Goal: Task Accomplishment & Management: Use online tool/utility

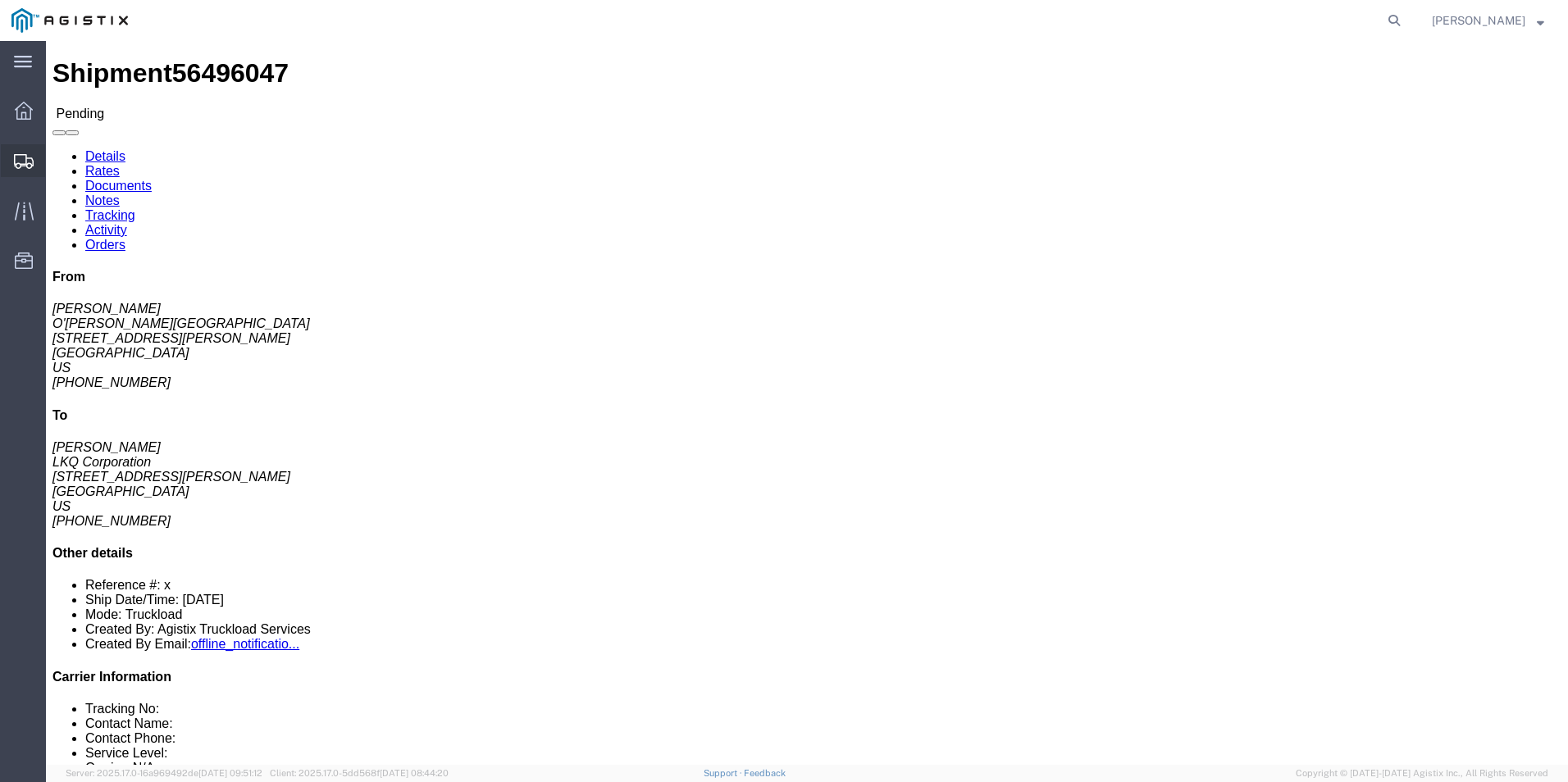
click at [33, 157] on icon at bounding box center [23, 162] width 20 height 15
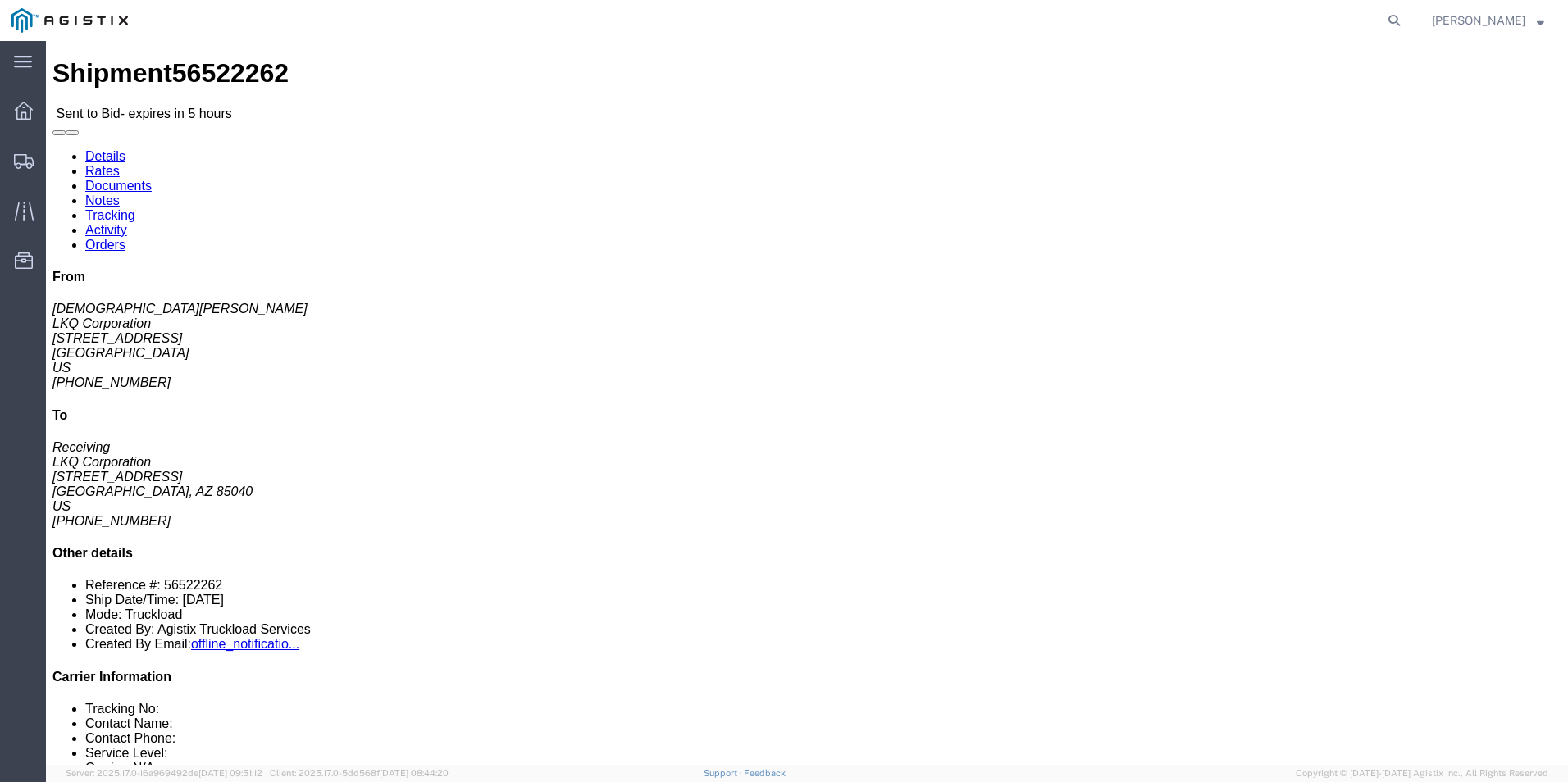
click button "button"
click address "LKQ Corporation (Kristen Lund) 3116 1120 36th St. SE suite 540 Grand Rapids, MI…"
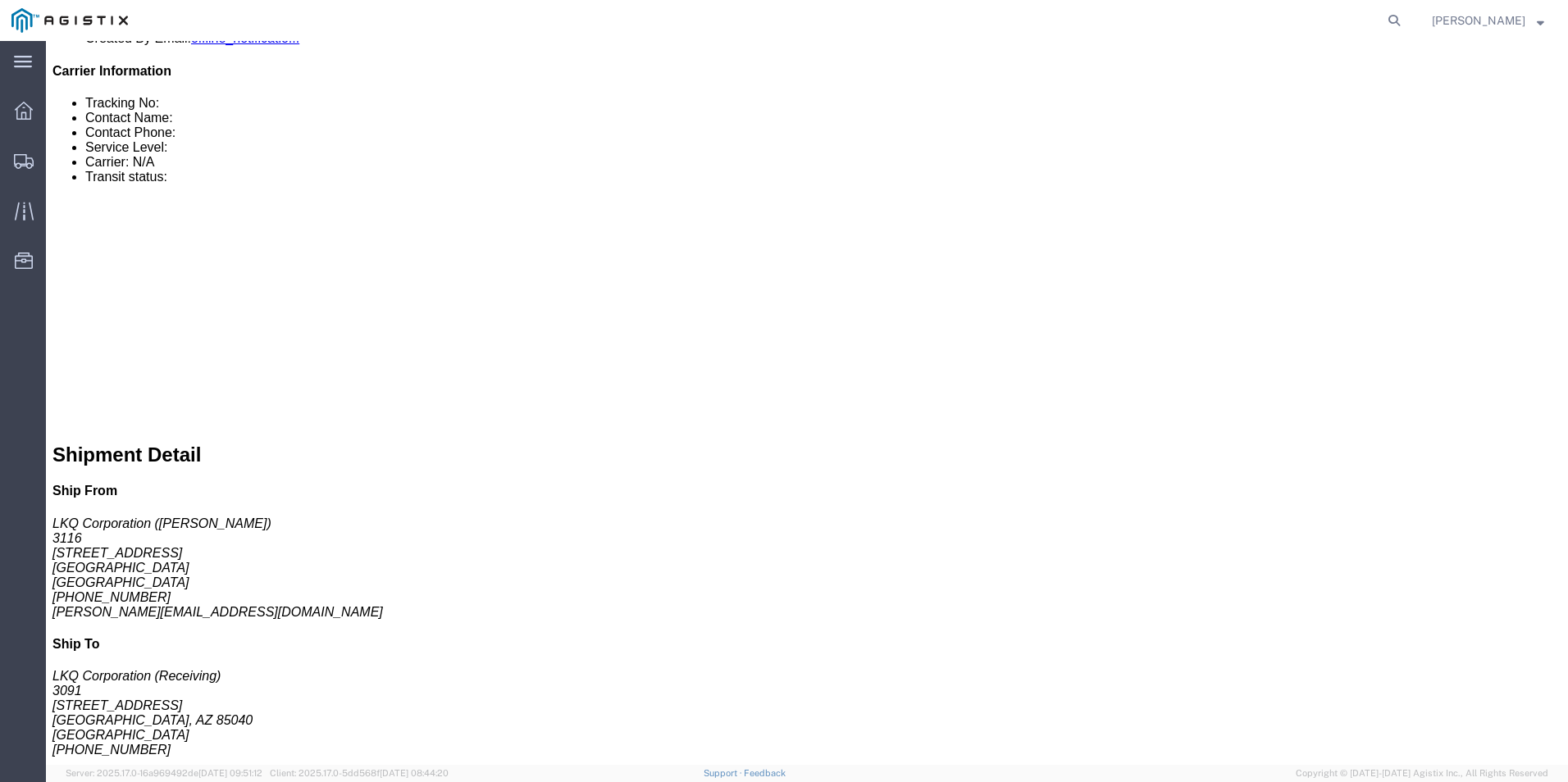
scroll to position [656, 0]
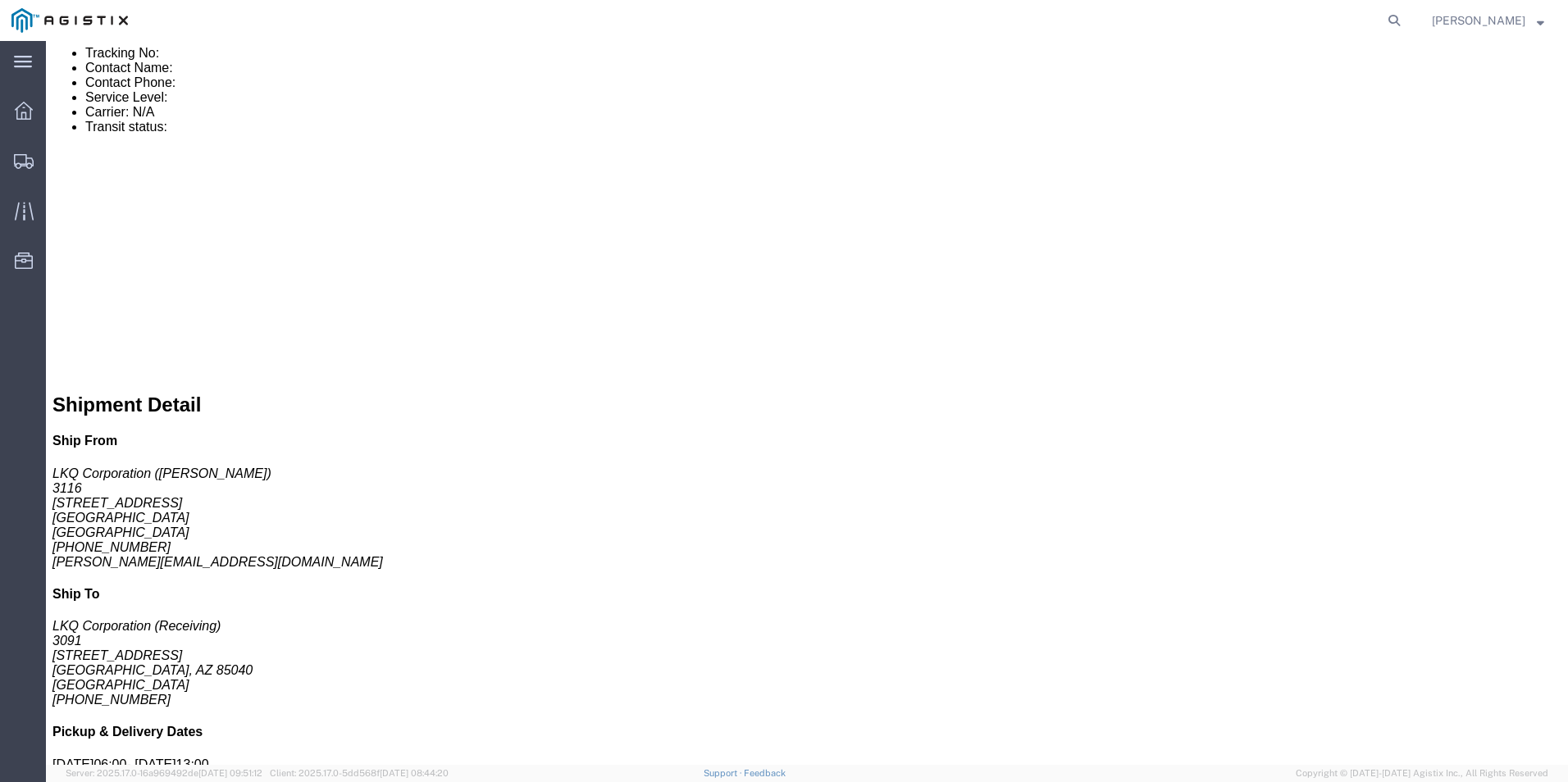
click link "Enter / Modify Bid"
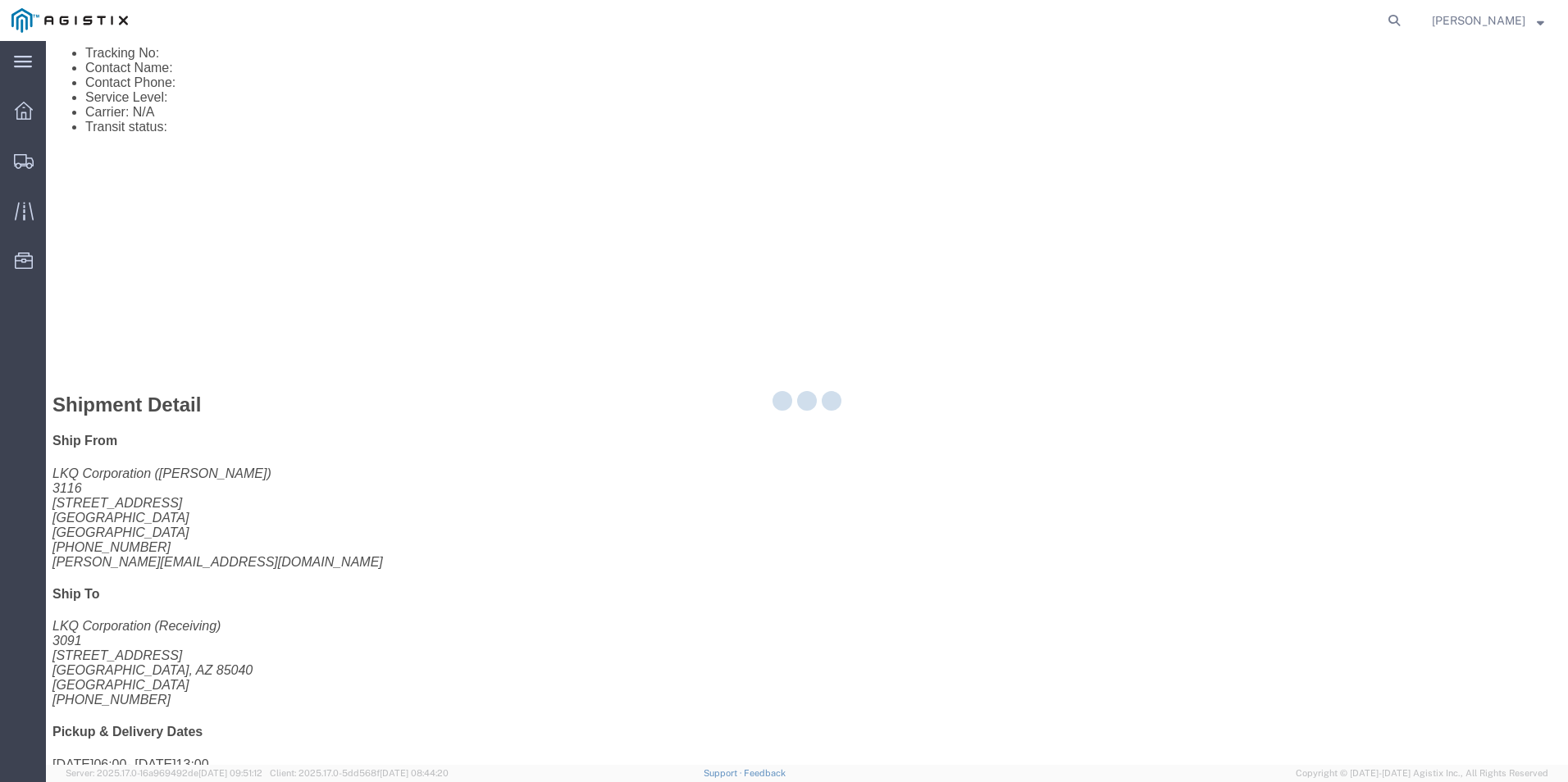
select select "18393"
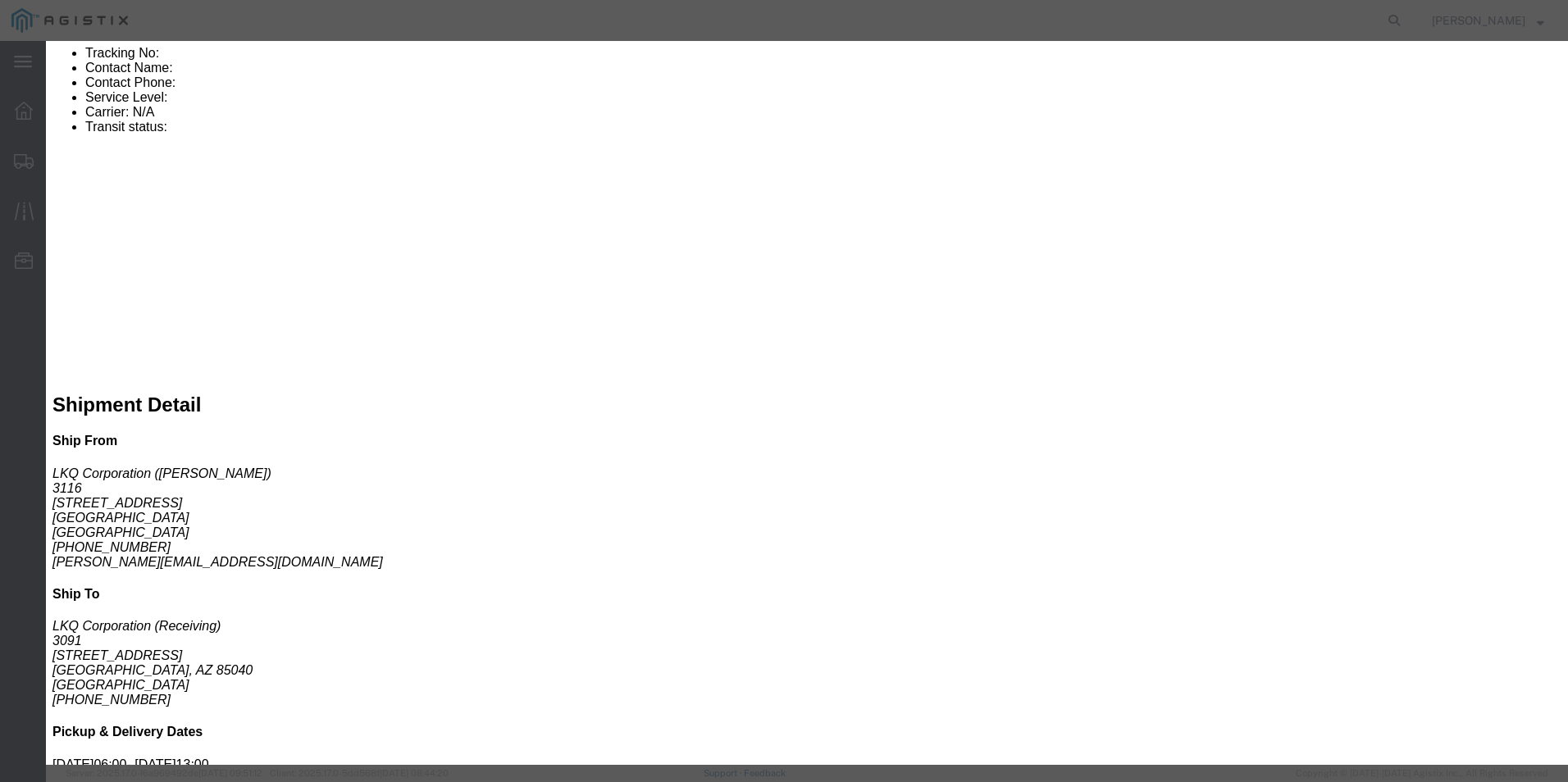
click select "Select Guaranteed Next Day Rail TL Standard 3 - 5 Day"
select select "35343"
click select "Select Guaranteed Next Day Rail TL Standard 3 - 5 Day"
click input "text"
type input "ITS BID"
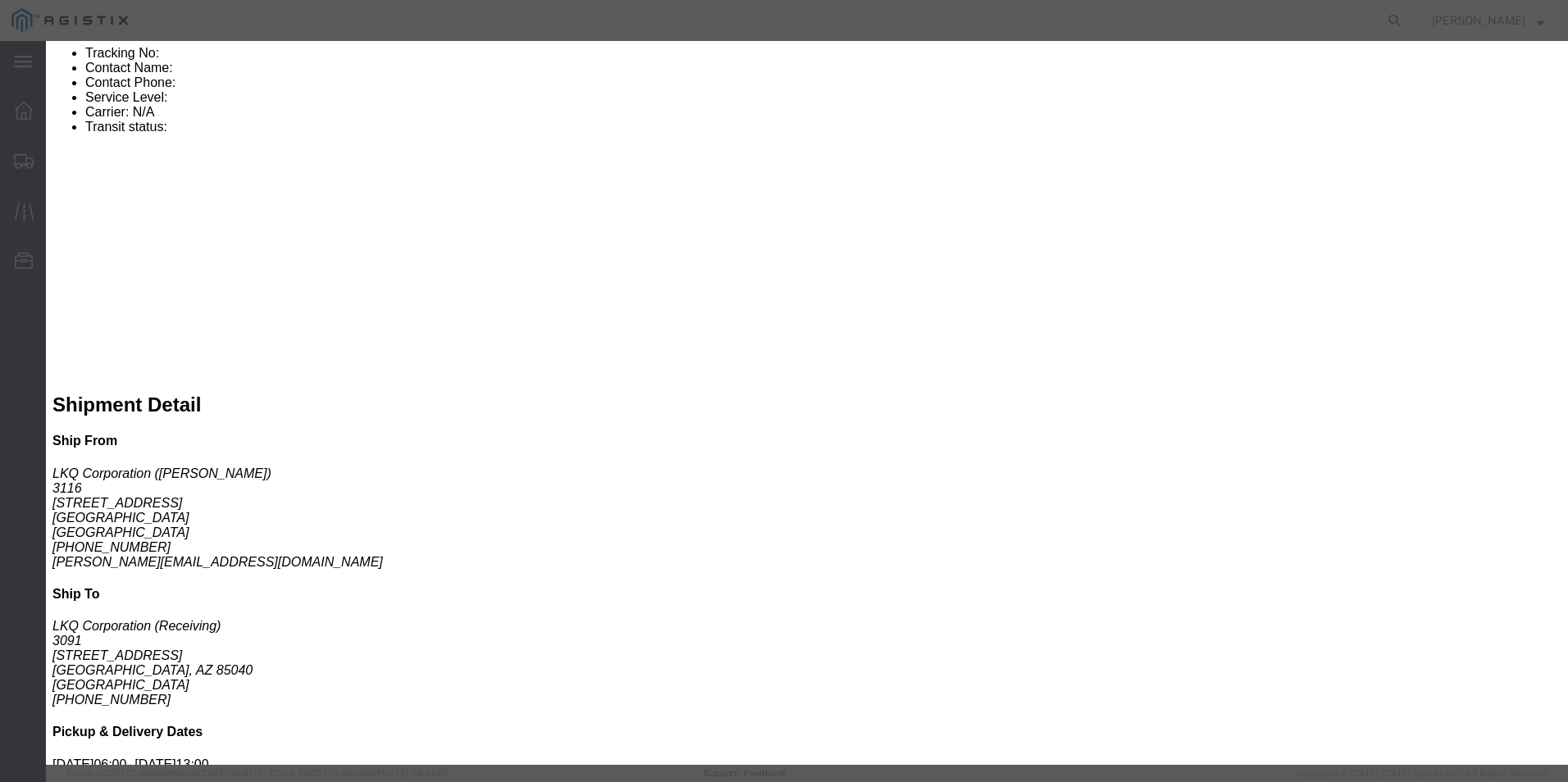
click select "Select Air Less than Truckload Multi-Leg Ocean Freight Rail Small Parcel Truckl…"
select select "TL"
click select "Select Air Less than Truckload Multi-Leg Ocean Freight Rail Small Parcel Truckl…"
click input "number"
type input "3410"
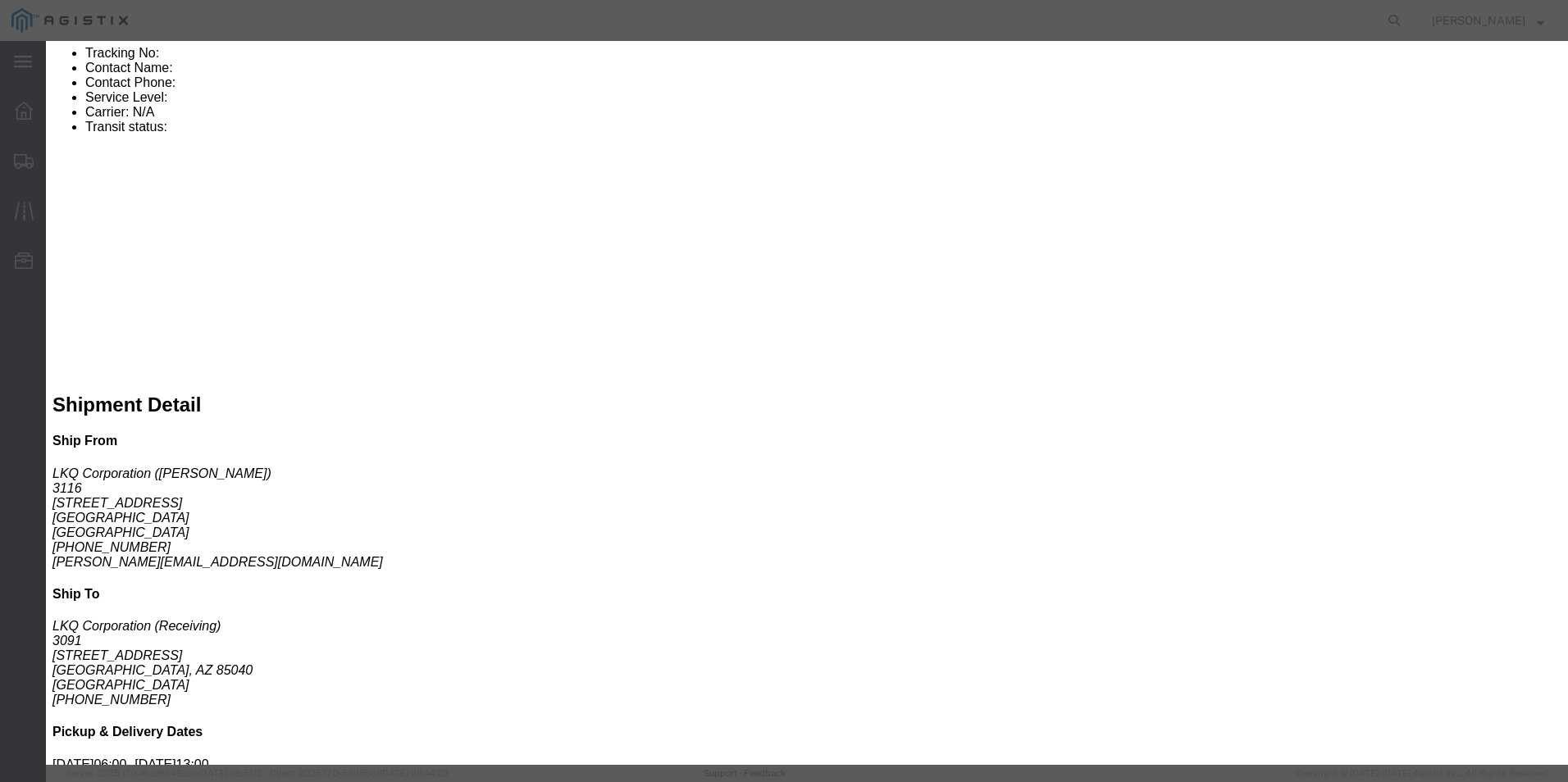
click button "Submit"
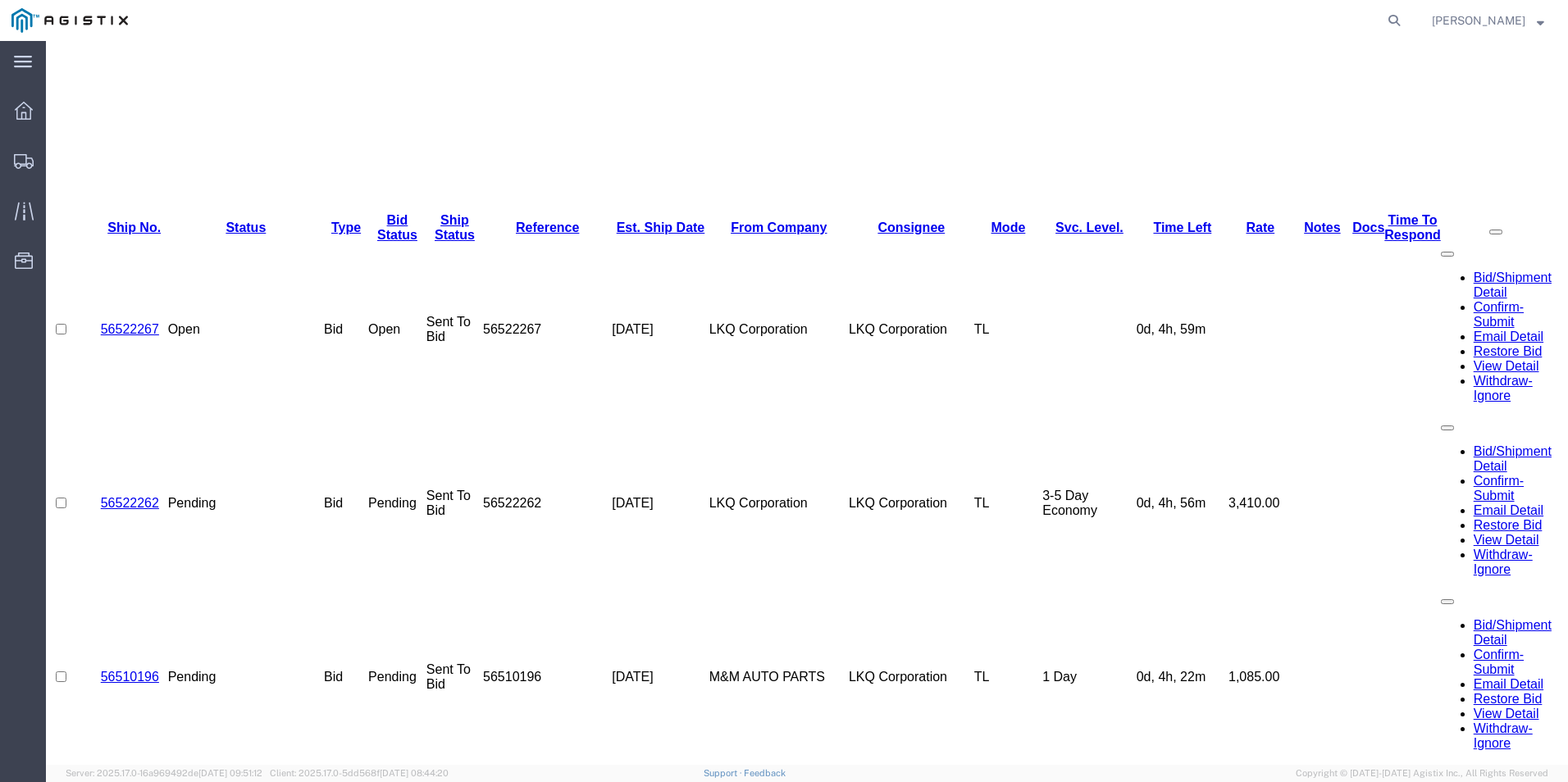
scroll to position [0, 0]
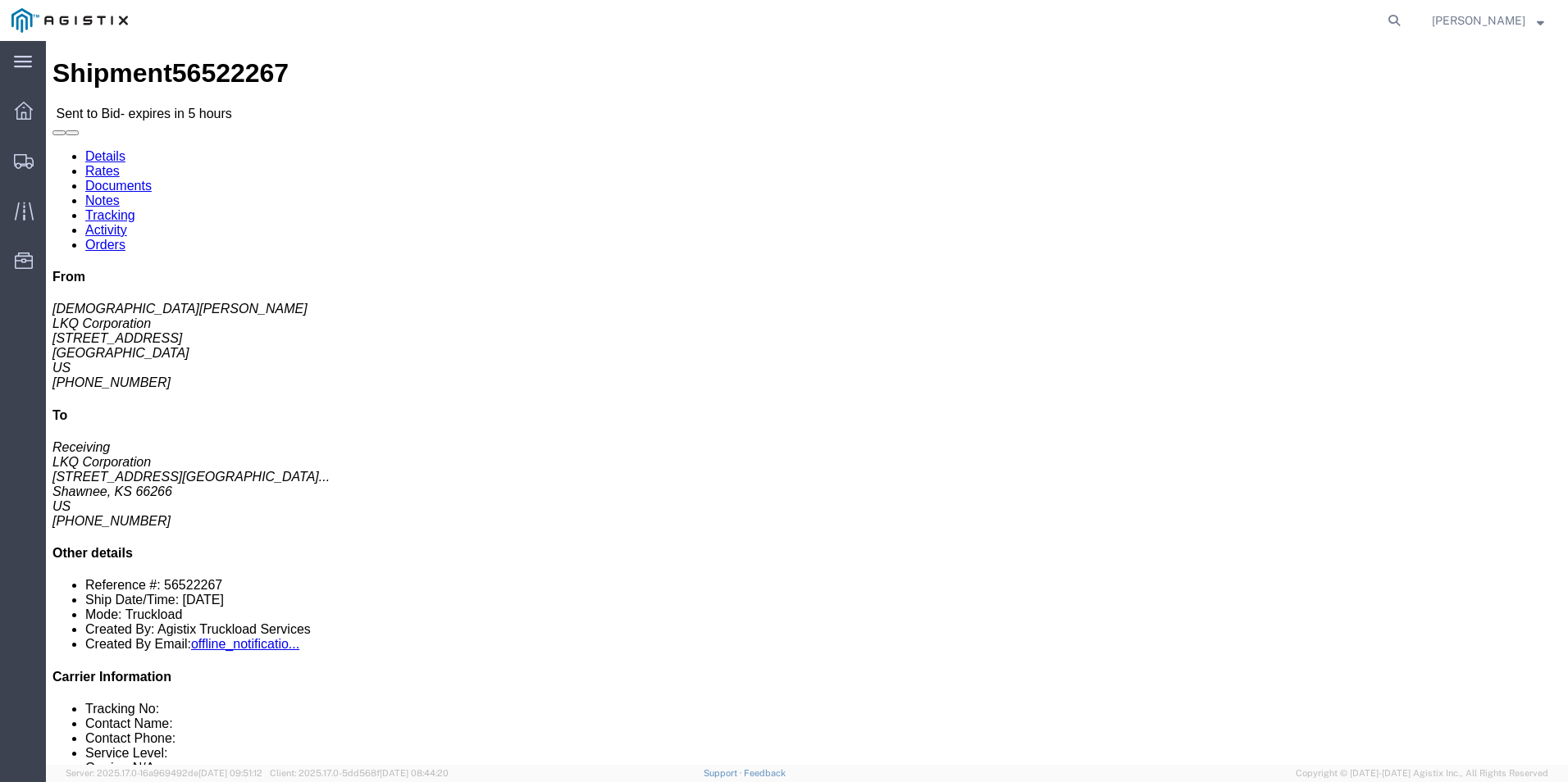
click link "Enter / Modify Bid"
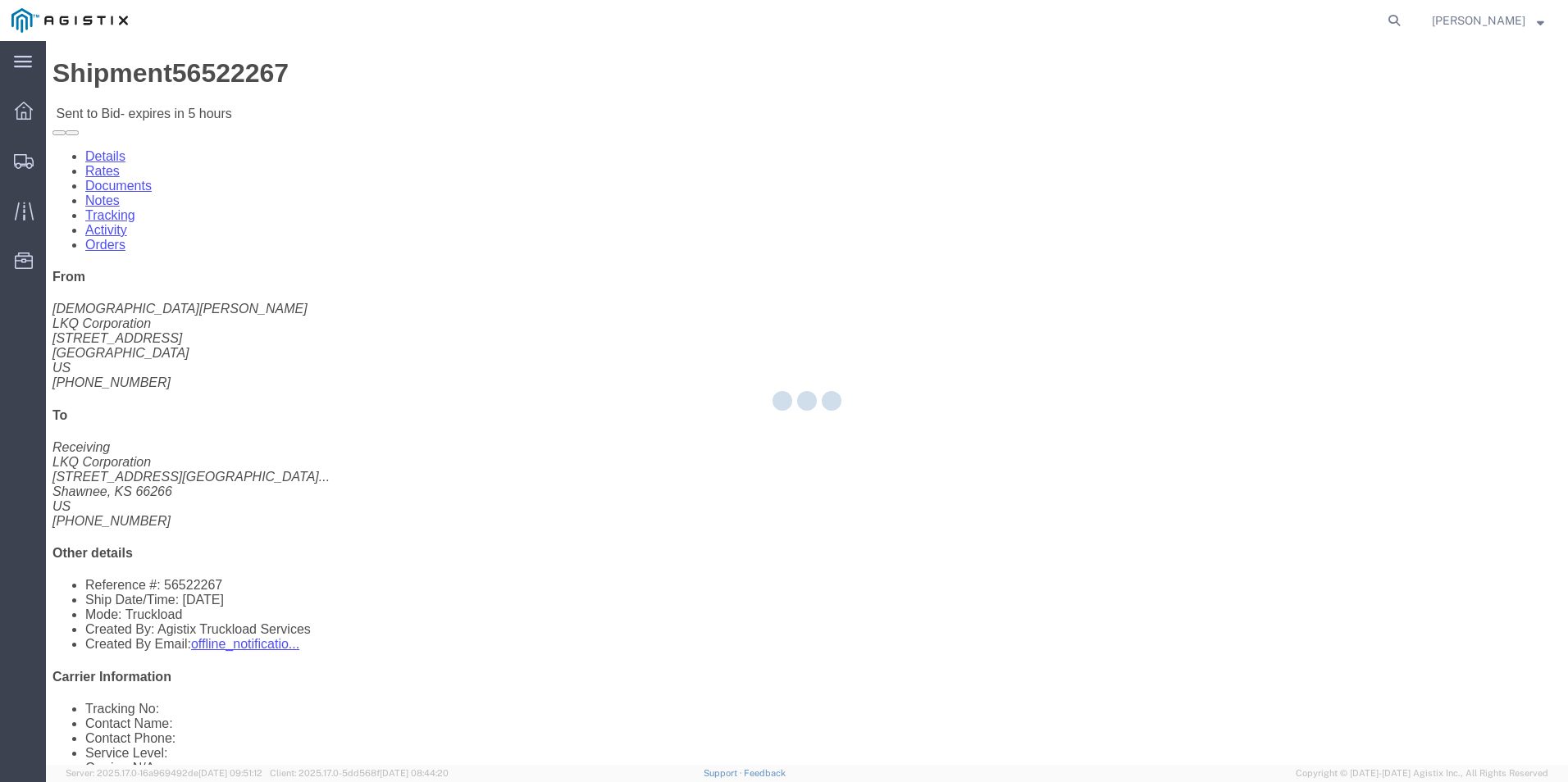
select select "18393"
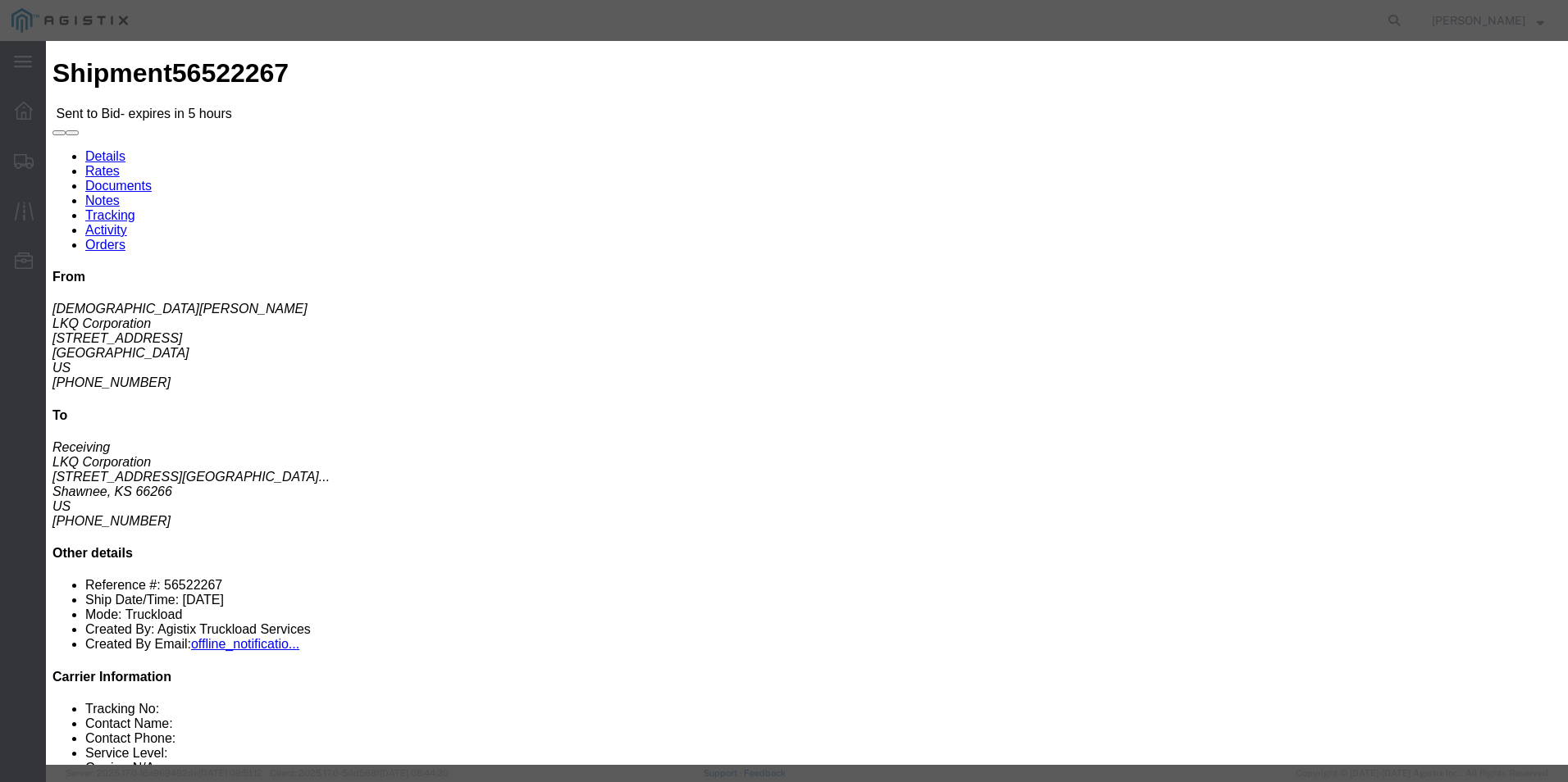
click select "Select Guaranteed Next Day Rail TL Standard 3 - 5 Day"
select select "38971"
click select "Select Guaranteed Next Day Rail TL Standard 3 - 5 Day"
click input "text"
type input "ITS BID"
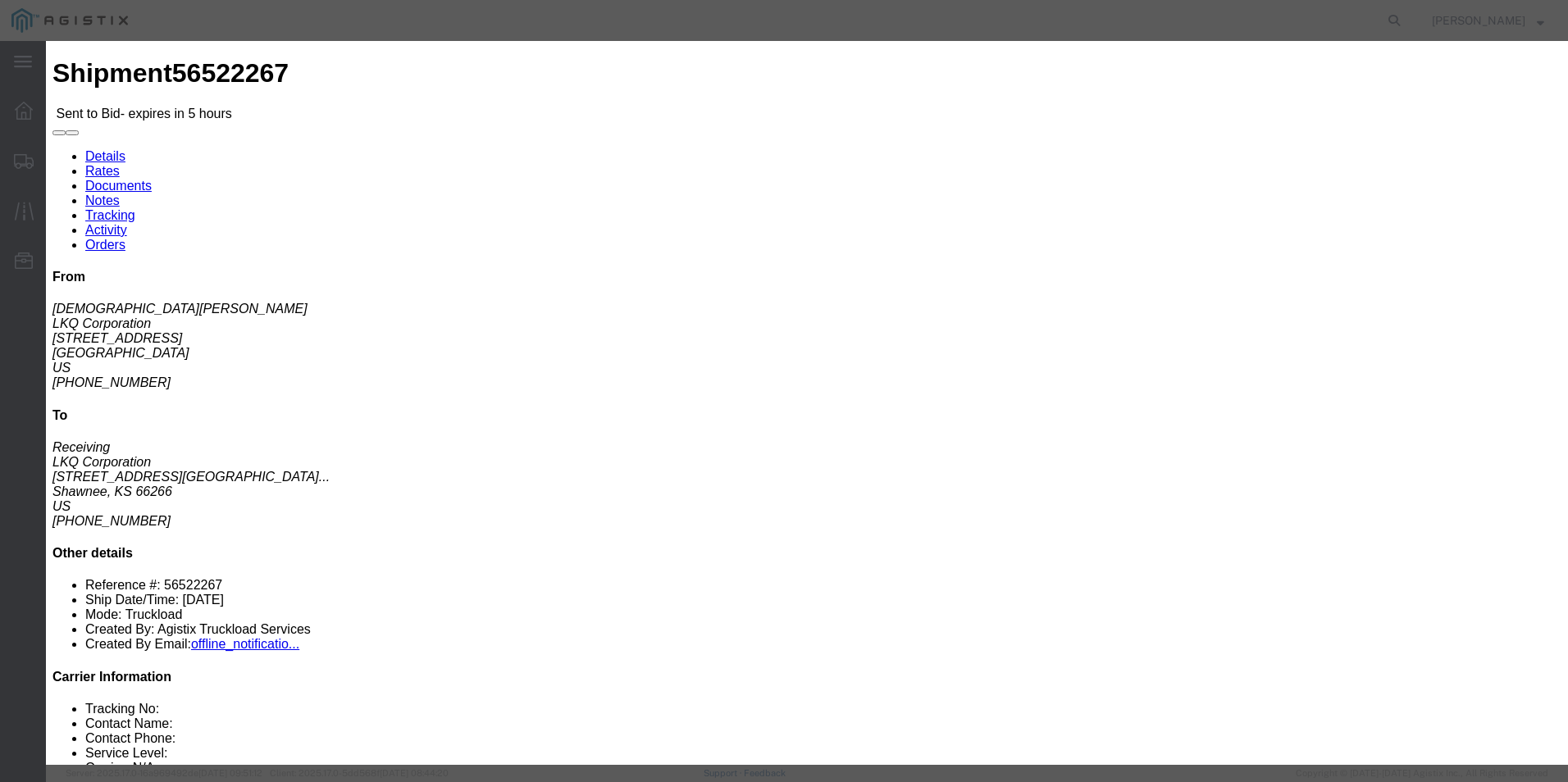
click select "Select Air Less than Truckload Multi-Leg Ocean Freight Rail Small Parcel Truckl…"
select select "SMAL"
click select "Select Air Less than Truckload Multi-Leg Ocean Freight Rail Small Parcel Truckl…"
click input "number"
type input "1595"
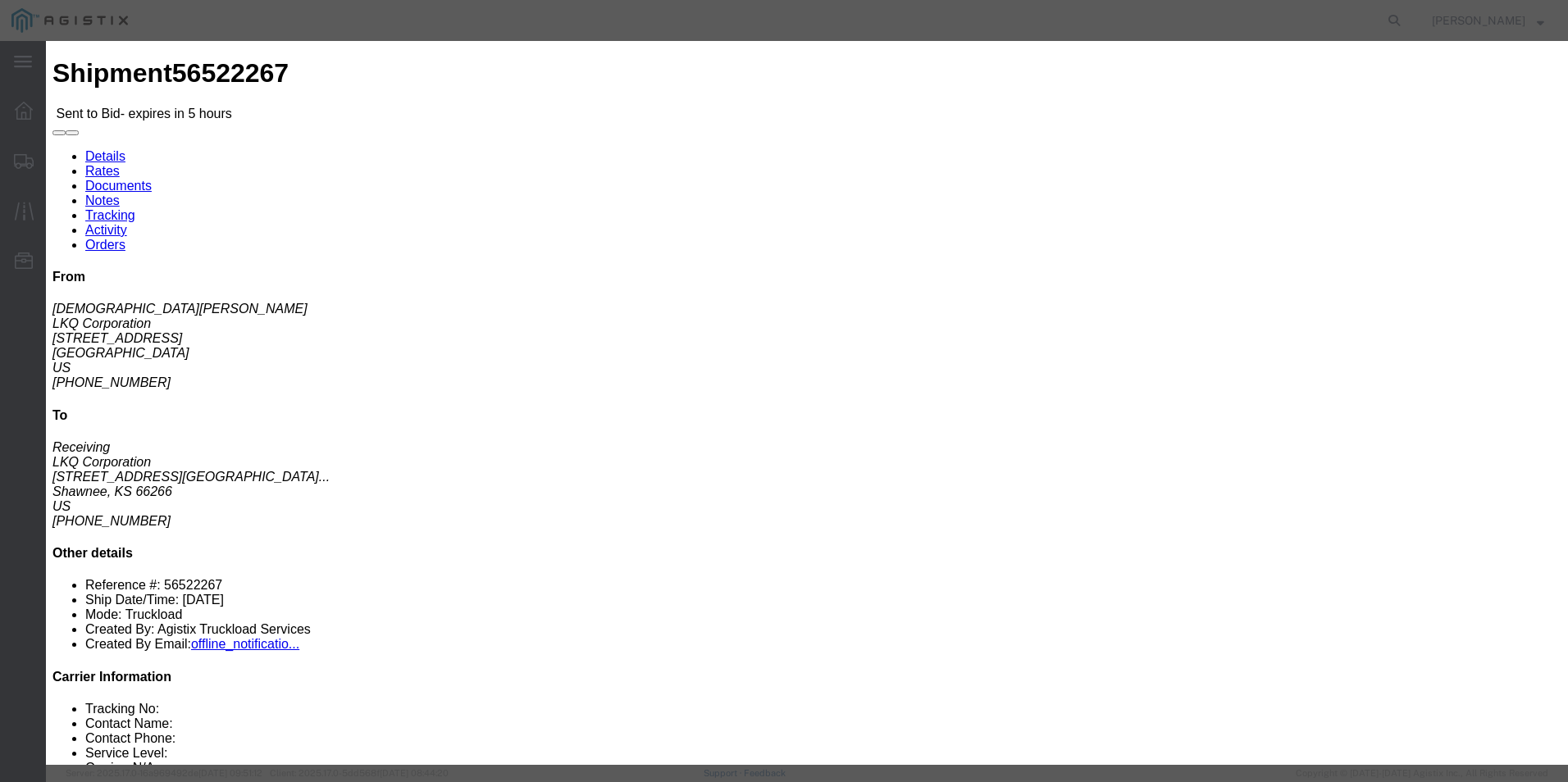
click select "Select Air Less than Truckload Multi-Leg Ocean Freight Rail Small Parcel Truckl…"
select select "TL"
click select "Select Air Less than Truckload Multi-Leg Ocean Freight Rail Small Parcel Truckl…"
click button "Submit"
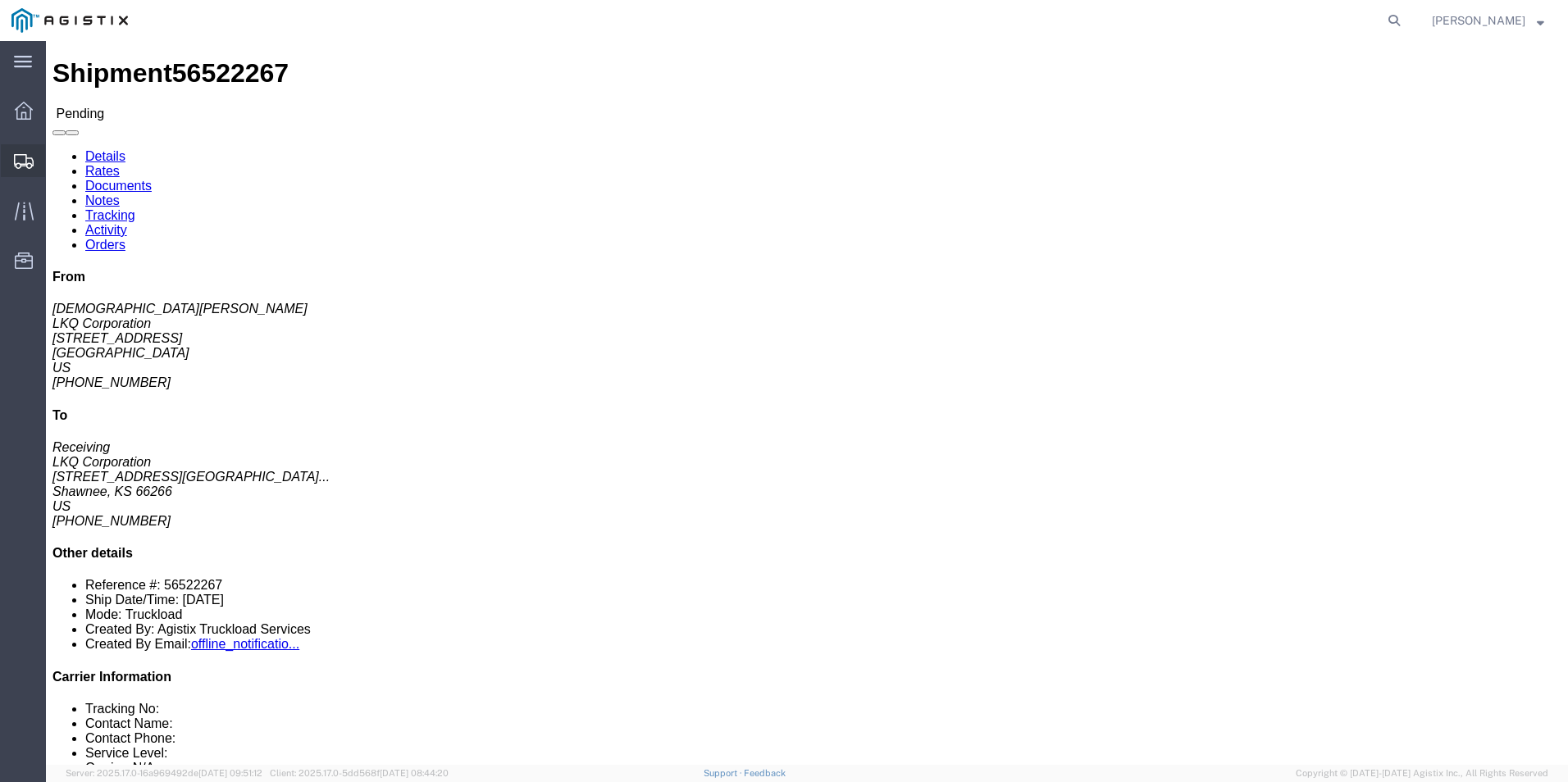
click at [13, 167] on div at bounding box center [23, 160] width 46 height 33
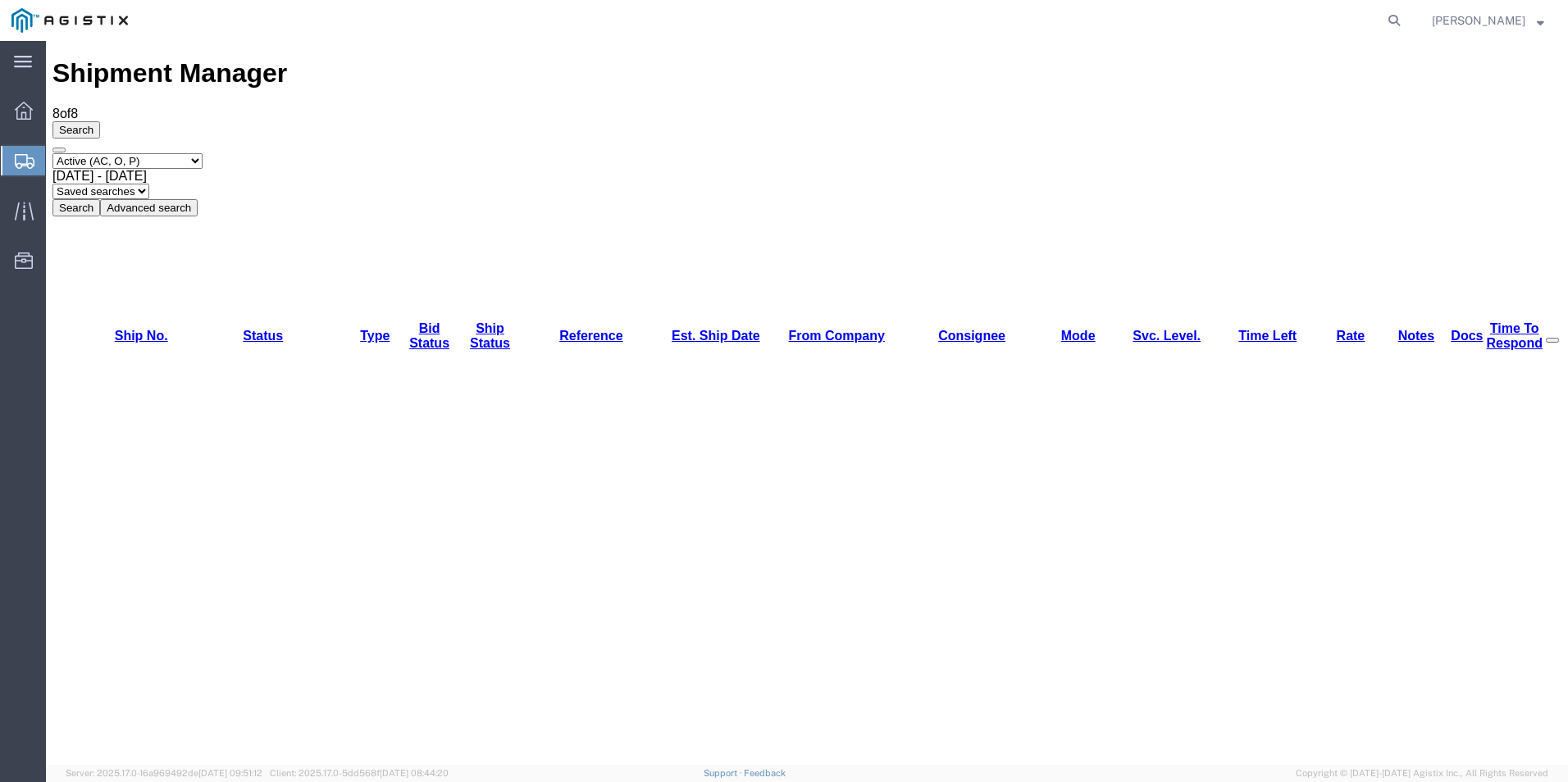
click at [1292, 31] on agx-global-search at bounding box center [1145, 21] width 525 height 41
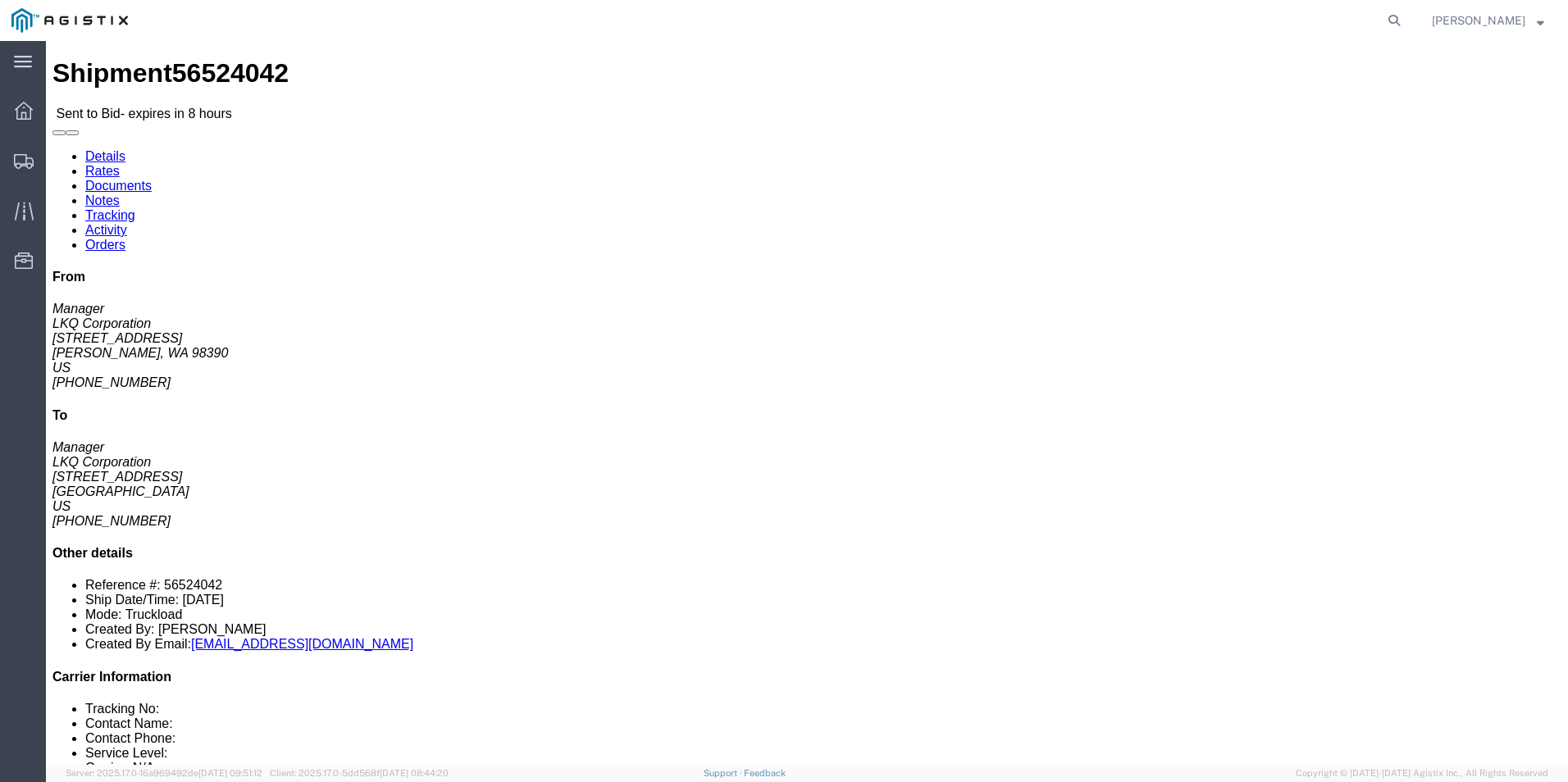
click div "Ship To LKQ Corporation (Manager) 1760 1710 W Mount Houston Rd Houston, TX 7703…"
click div "Shipment Detail Ship From LKQ Corporation (Manager) 3032 4123 142nd Ave E Suite…"
click at [23, 166] on icon at bounding box center [23, 162] width 20 height 15
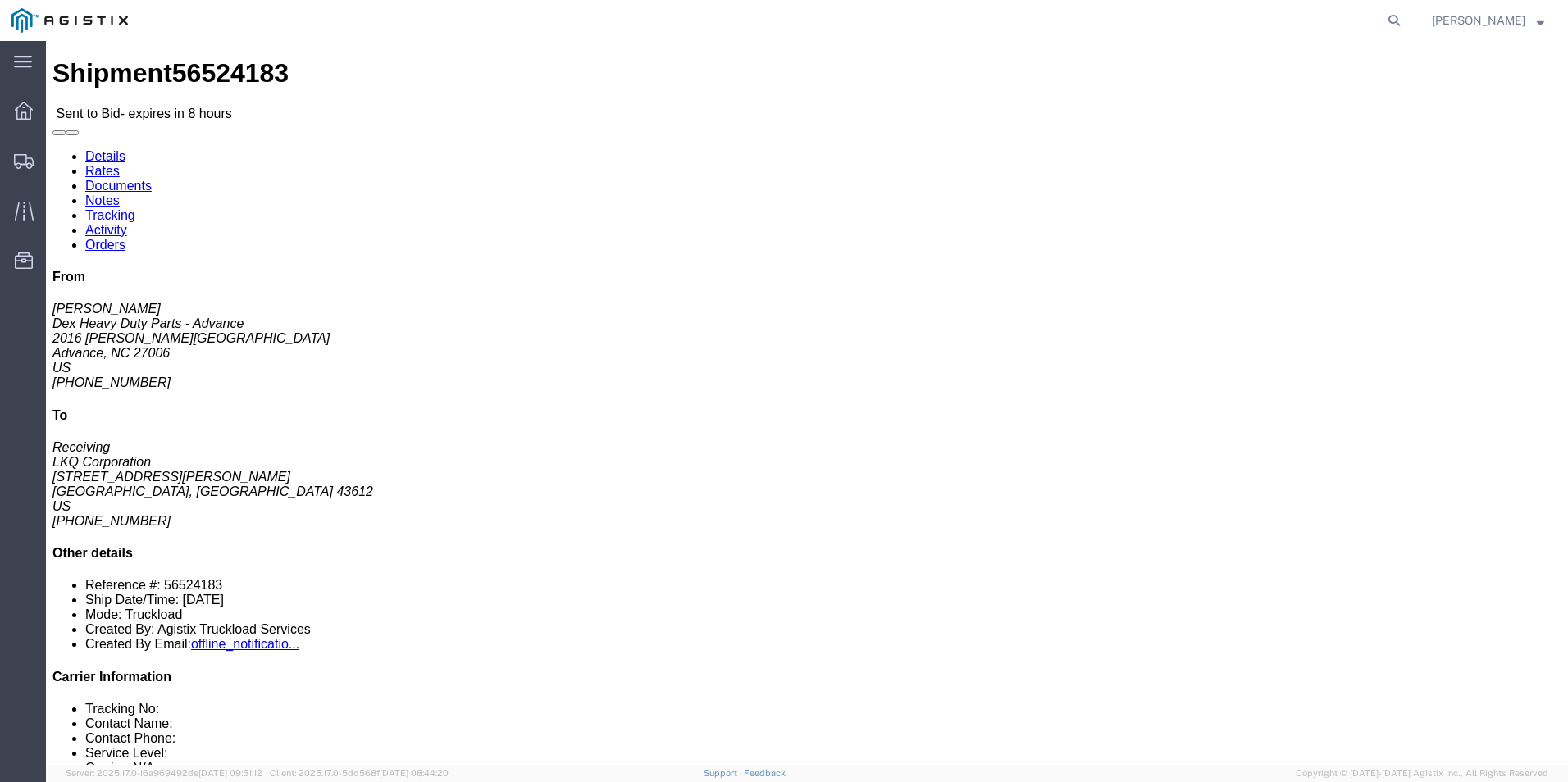
click div "Ship To LKQ Corporation (Receiving) 1811 6180 Hagman Rd Toledo, OH 43612 United…"
click div "Shipment Detail Ship From Dex Heavy Duty Parts - Advance (Billy Bridges) 2016 C…"
click link "Enter / Modify Bid"
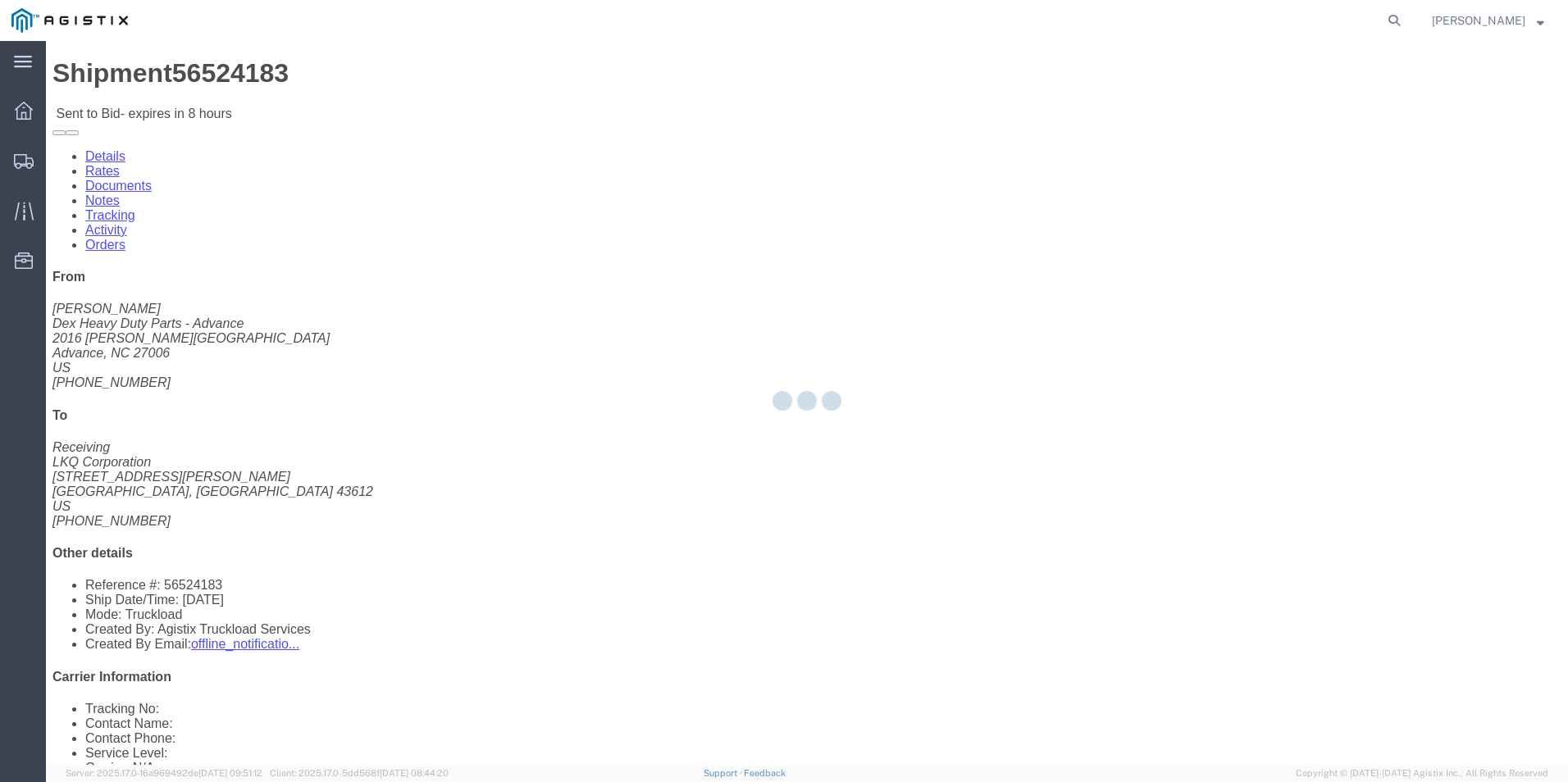
select select "18393"
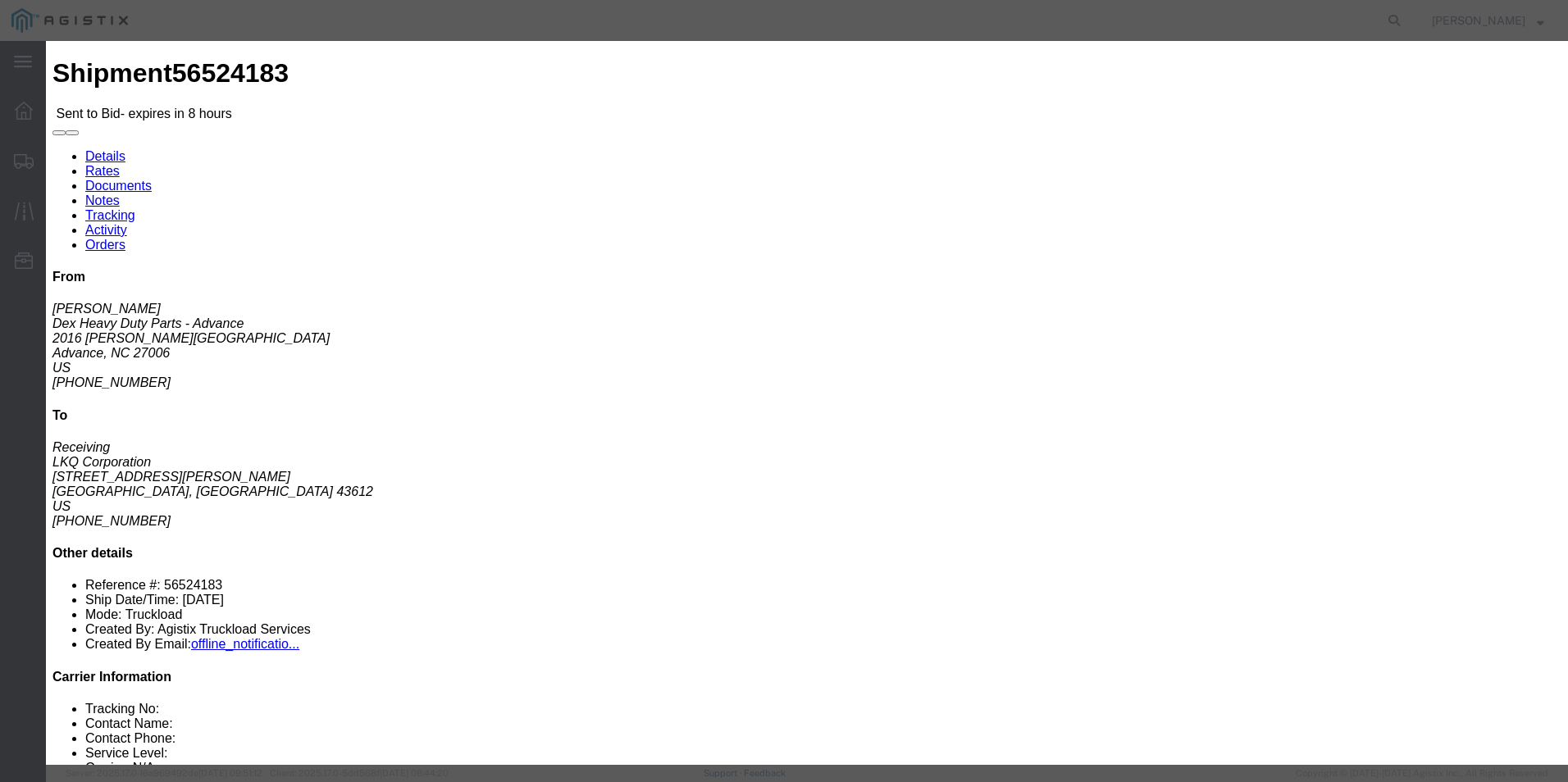
click select "Select Guaranteed Next Day Rail TL Standard 3 - 5 Day"
select select "38971"
click select "Select Guaranteed Next Day Rail TL Standard 3 - 5 Day"
click input "text"
type input "ITS BID"
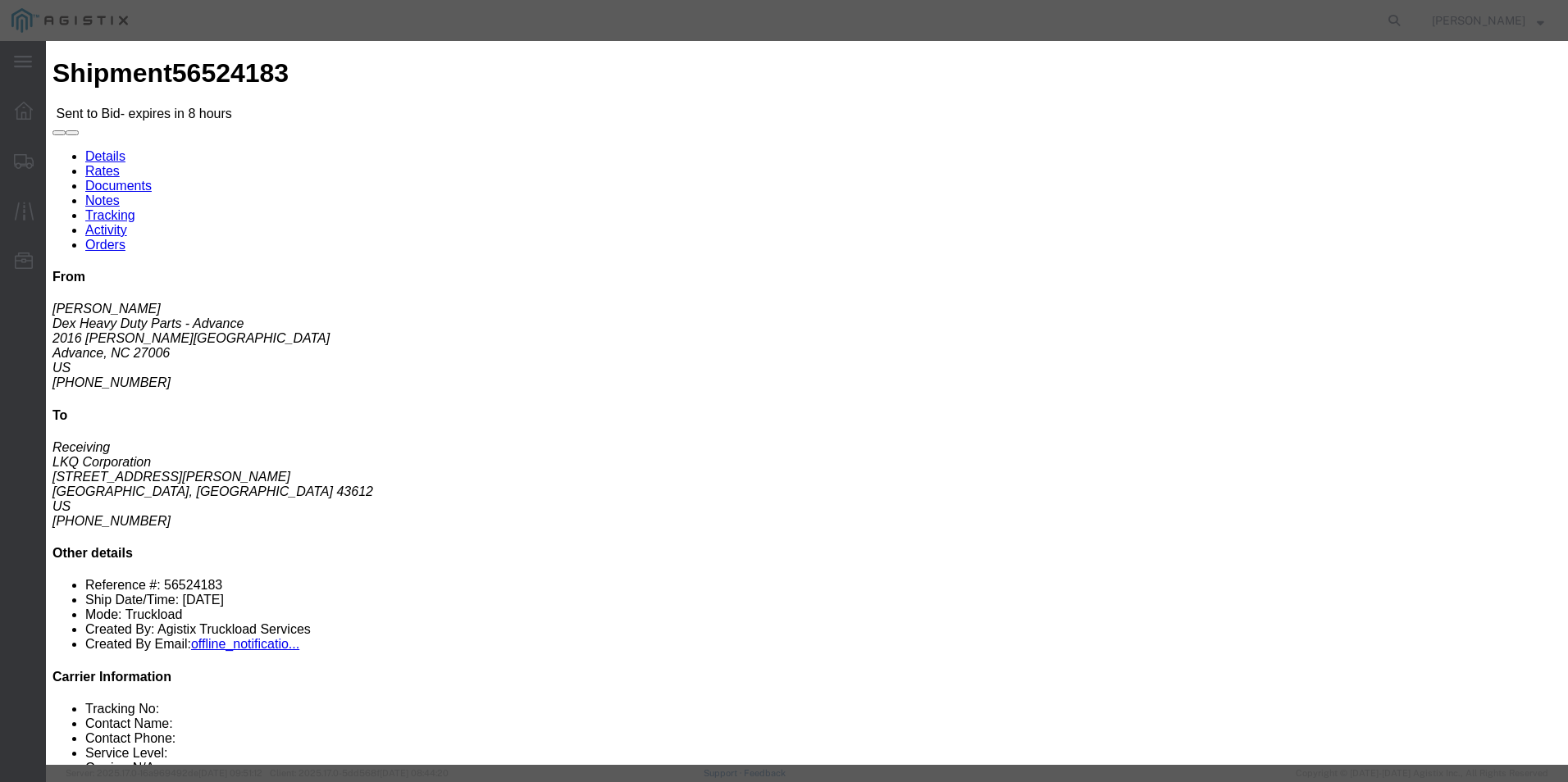
click select "Select Air Less than Truckload Multi-Leg Ocean Freight Rail Small Parcel Truckl…"
select select "TL"
click select "Select Air Less than Truckload Multi-Leg Ocean Freight Rail Small Parcel Truckl…"
click input "number"
type input "1005"
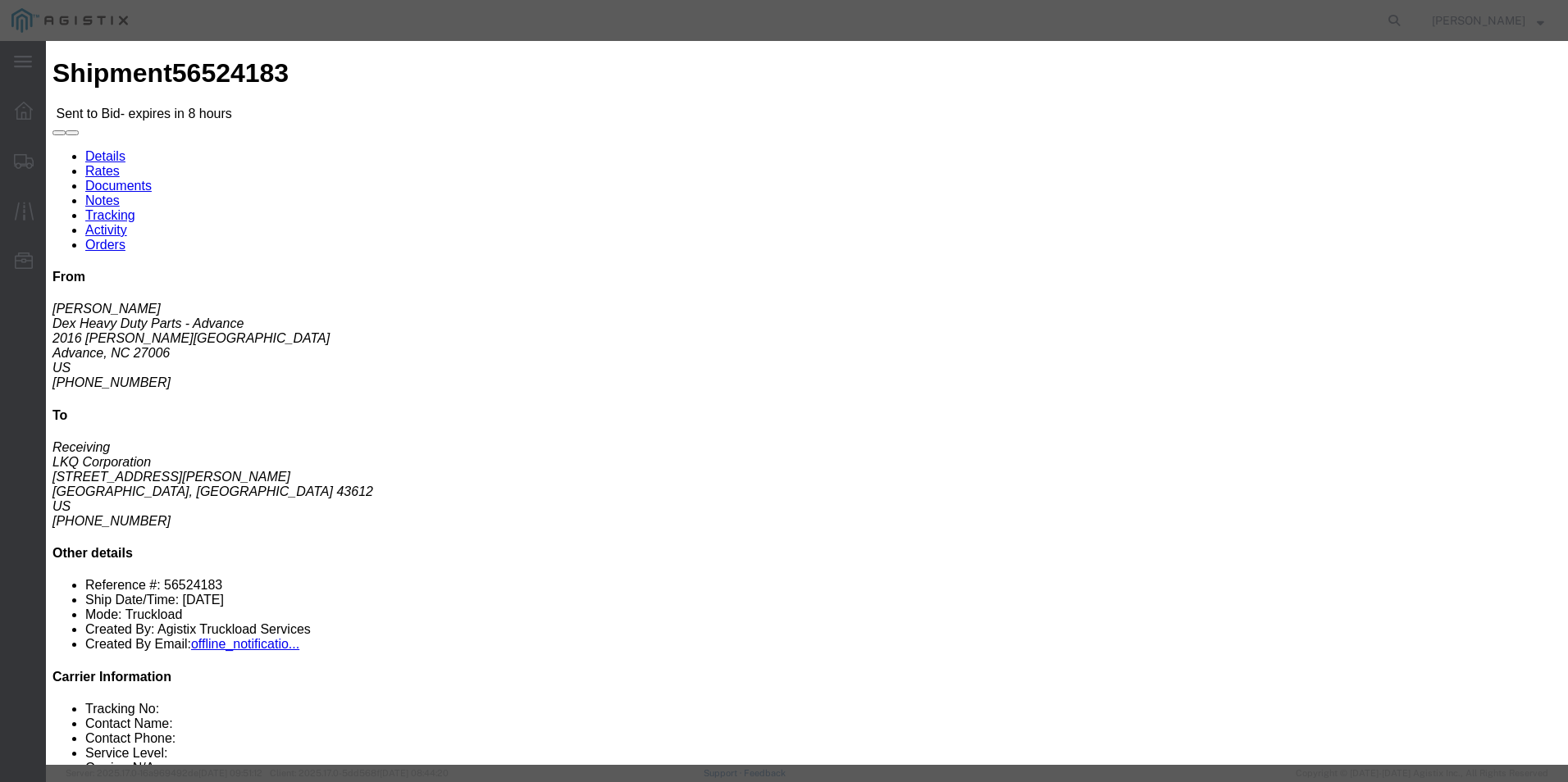
click div
click button "Submit"
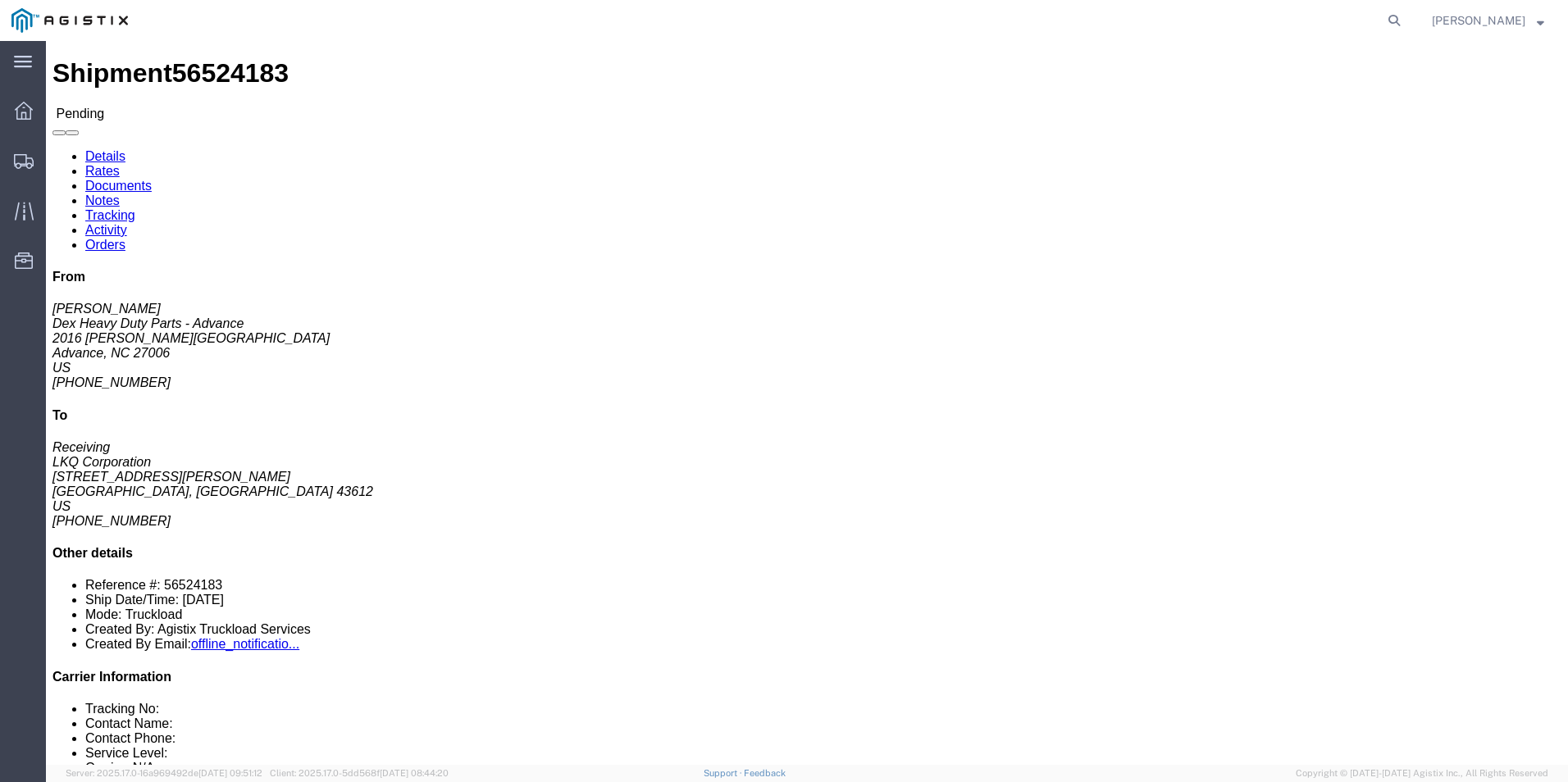
click div "Leg 1 - Truckload Vehicle 1: Standard Dry Van (53 Feet) Number of trucks: 1"
click address "LKQ Corporation (Receiving) [STREET_ADDRESS][PERSON_NAME] [PHONE_NUMBER]"
click at [28, 172] on div at bounding box center [23, 160] width 46 height 33
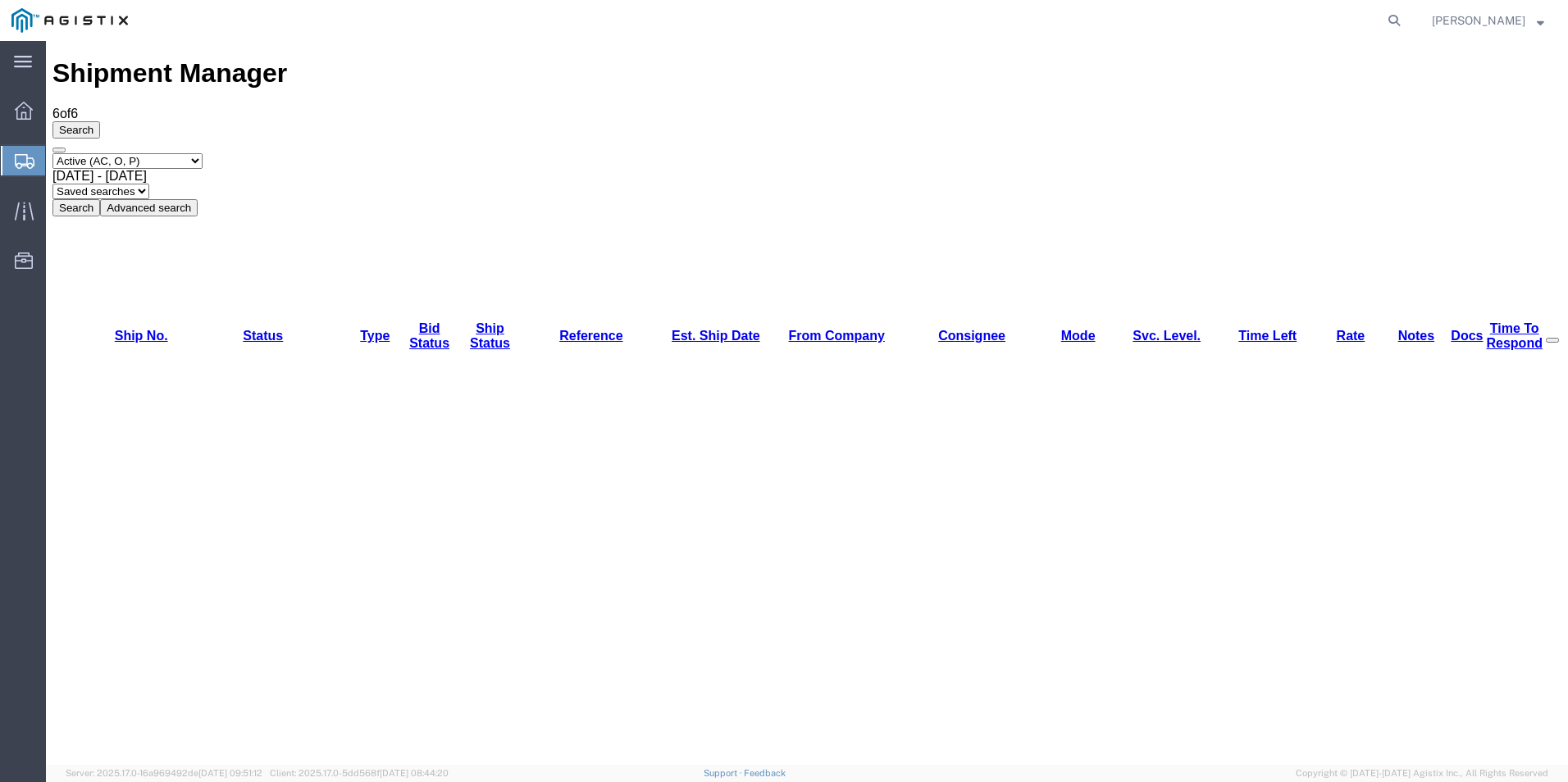
click at [995, 25] on agx-global-search at bounding box center [1145, 21] width 525 height 41
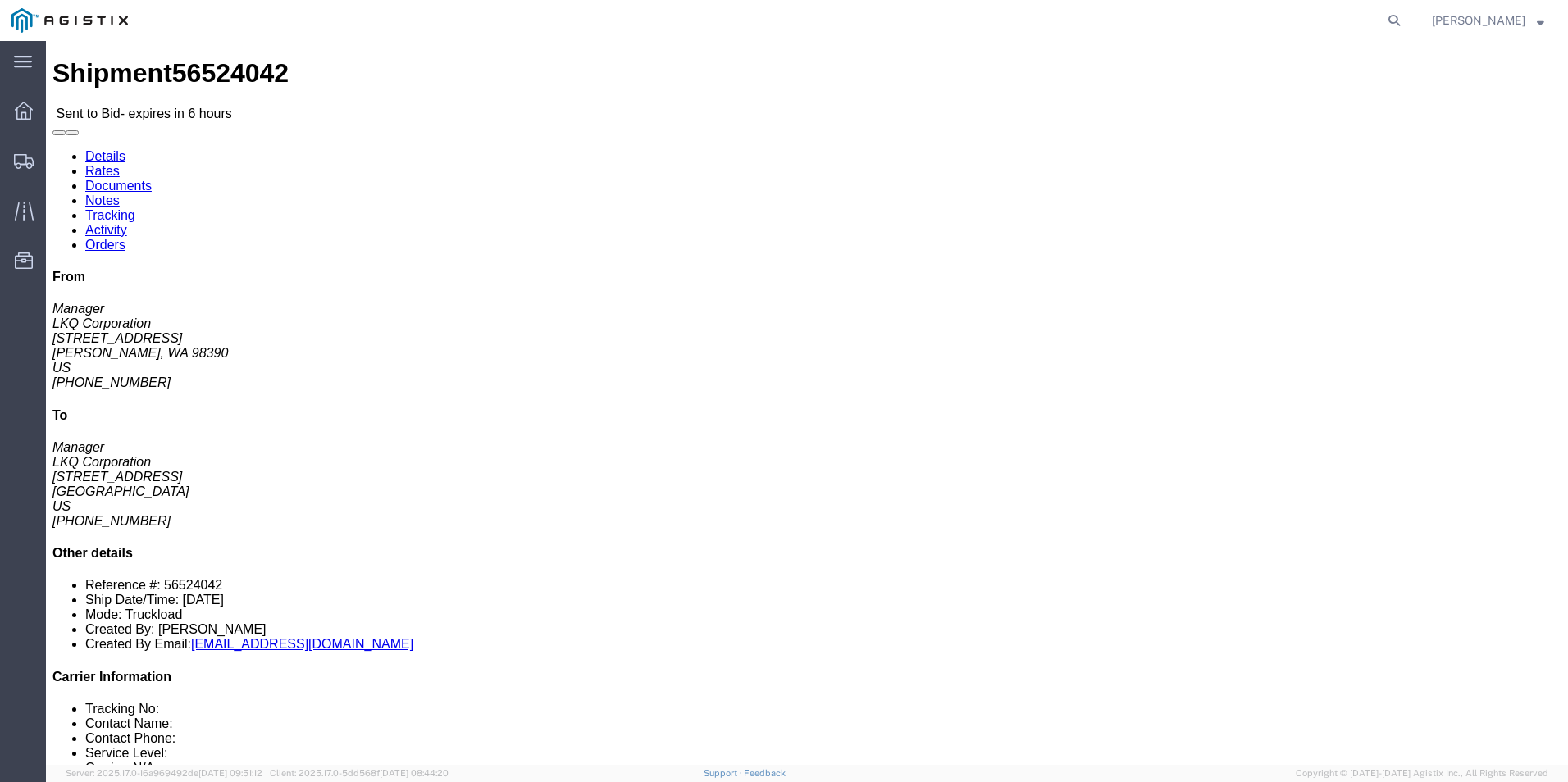
drag, startPoint x: 657, startPoint y: 163, endPoint x: 680, endPoint y: 158, distance: 23.5
click p "[DATE] 21:31 - [DATE] 22:31"
drag, startPoint x: 680, startPoint y: 158, endPoint x: 739, endPoint y: 278, distance: 133.7
click h4 "Routing & Vehicle Information"
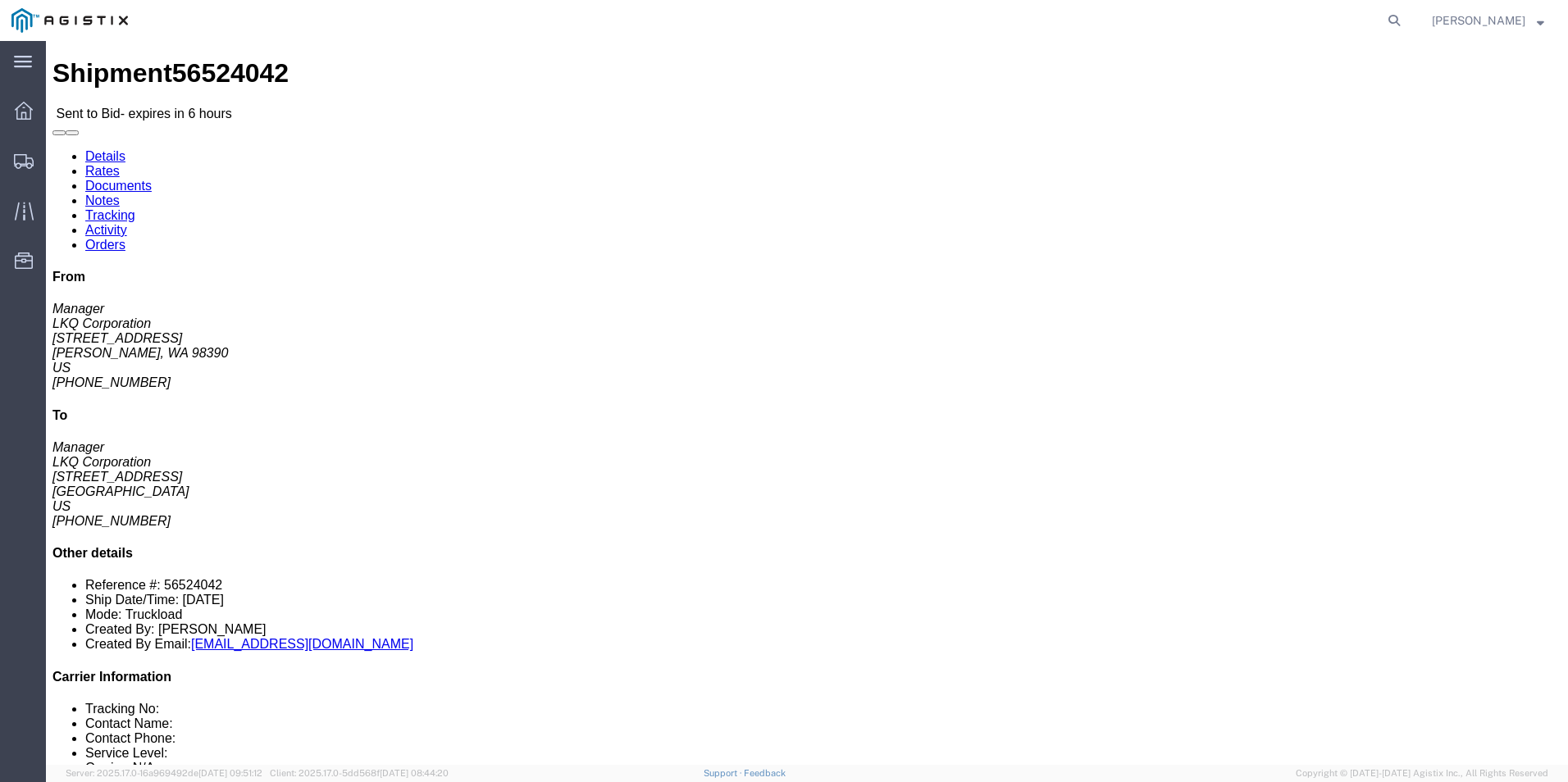
drag, startPoint x: 103, startPoint y: 489, endPoint x: 152, endPoint y: 489, distance: 49.0
click b "44000.00"
drag, startPoint x: 152, startPoint y: 489, endPoint x: 276, endPoint y: 505, distance: 125.0
click div "Total weight: 44000.00 LBS Carton count: 0 Dimensions: L 48.00 x W 8.00 x H 8.0…"
click button "button"
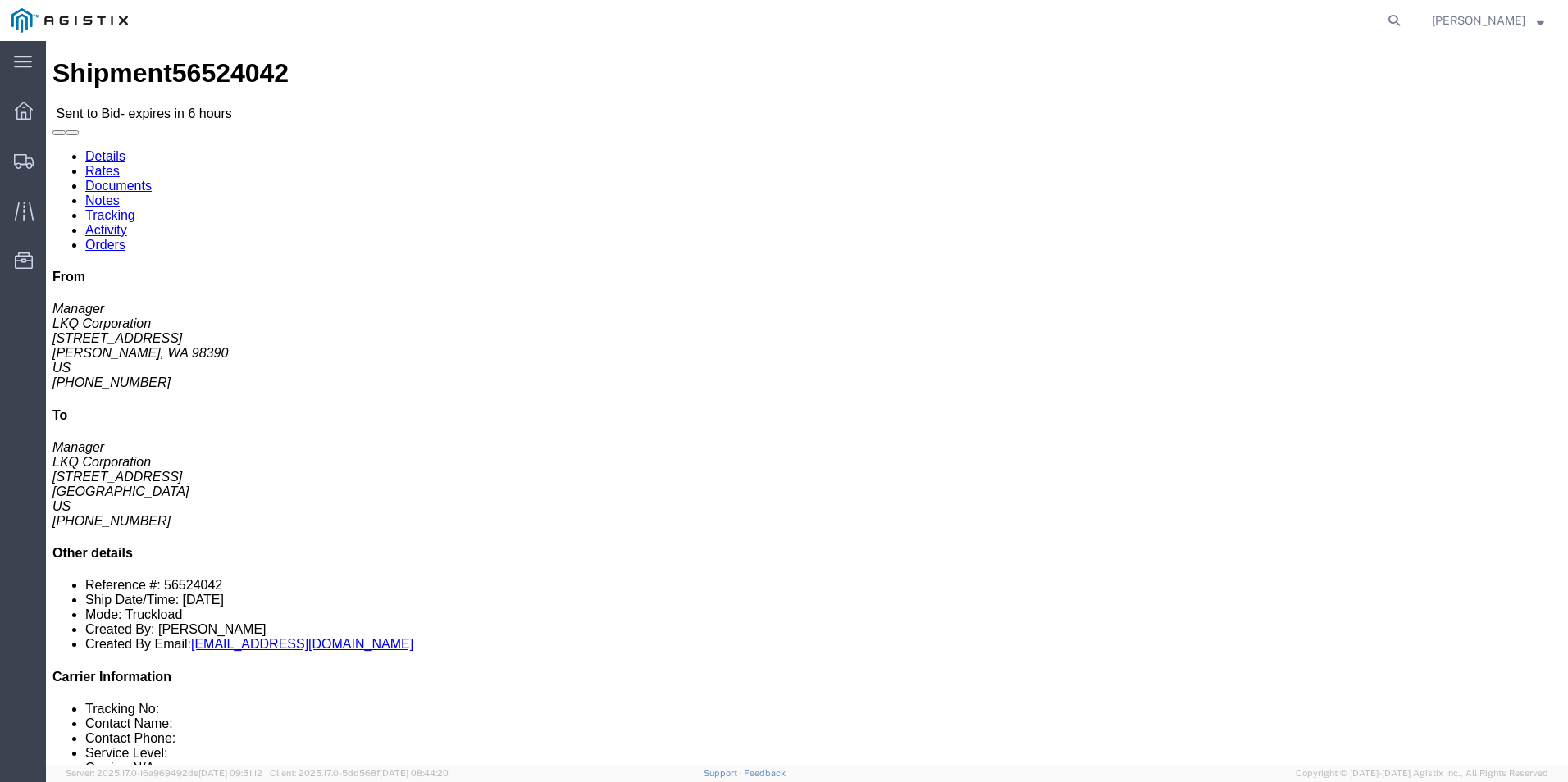
drag, startPoint x: 102, startPoint y: 565, endPoint x: 142, endPoint y: 569, distance: 40.2
click b "44000.00"
drag, startPoint x: 148, startPoint y: 568, endPoint x: 245, endPoint y: 580, distance: 97.7
click div "Total weight: 44000.00 LBS Carton count: 0 Dimensions: L 48.00 x W 8.00 x H 8.0…"
drag, startPoint x: 103, startPoint y: 565, endPoint x: 146, endPoint y: 567, distance: 43.0
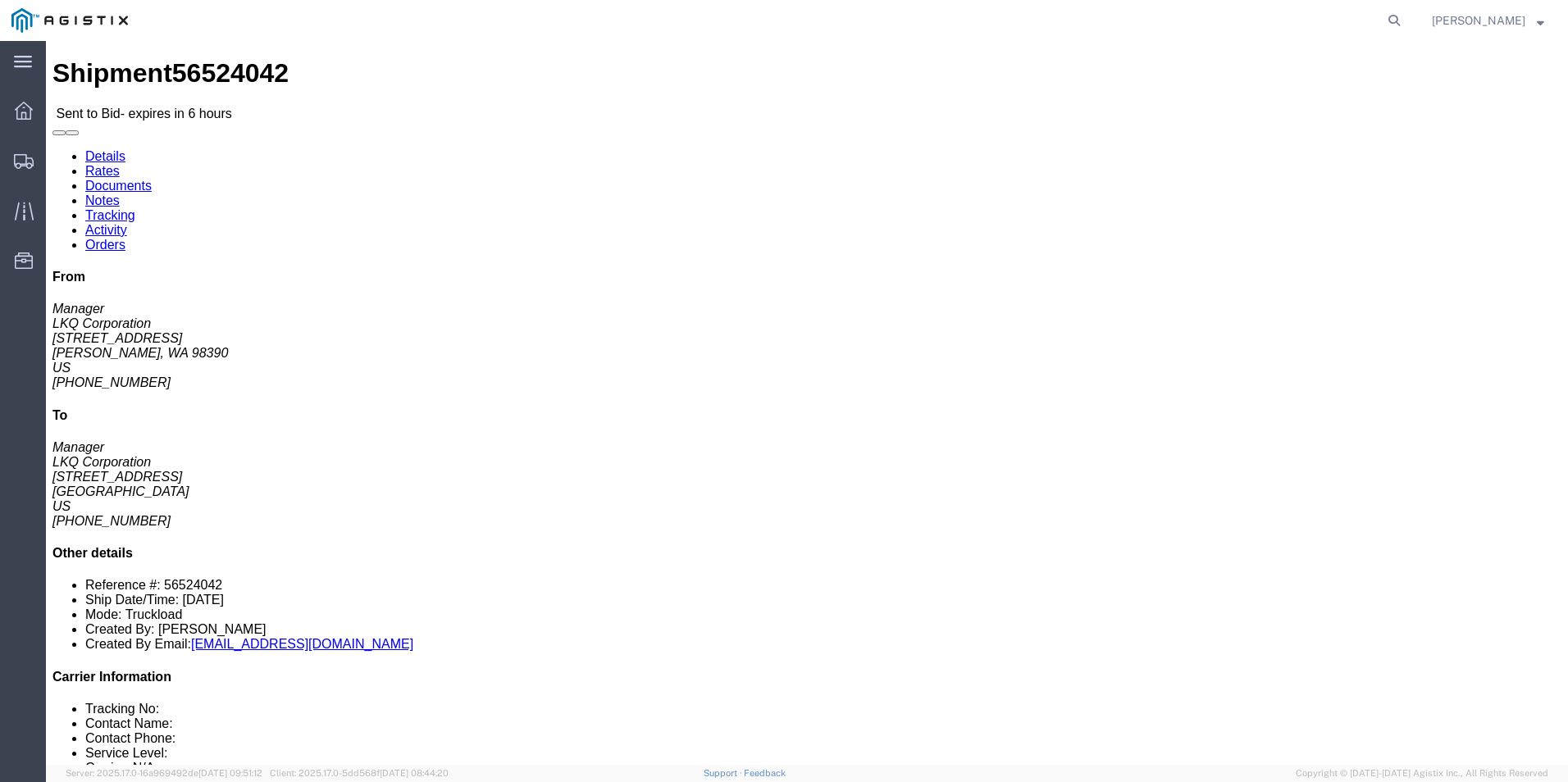
click b "44000.00"
drag, startPoint x: 146, startPoint y: 567, endPoint x: 243, endPoint y: 568, distance: 97.0
click p "Total weight: 44000.00 LBS"
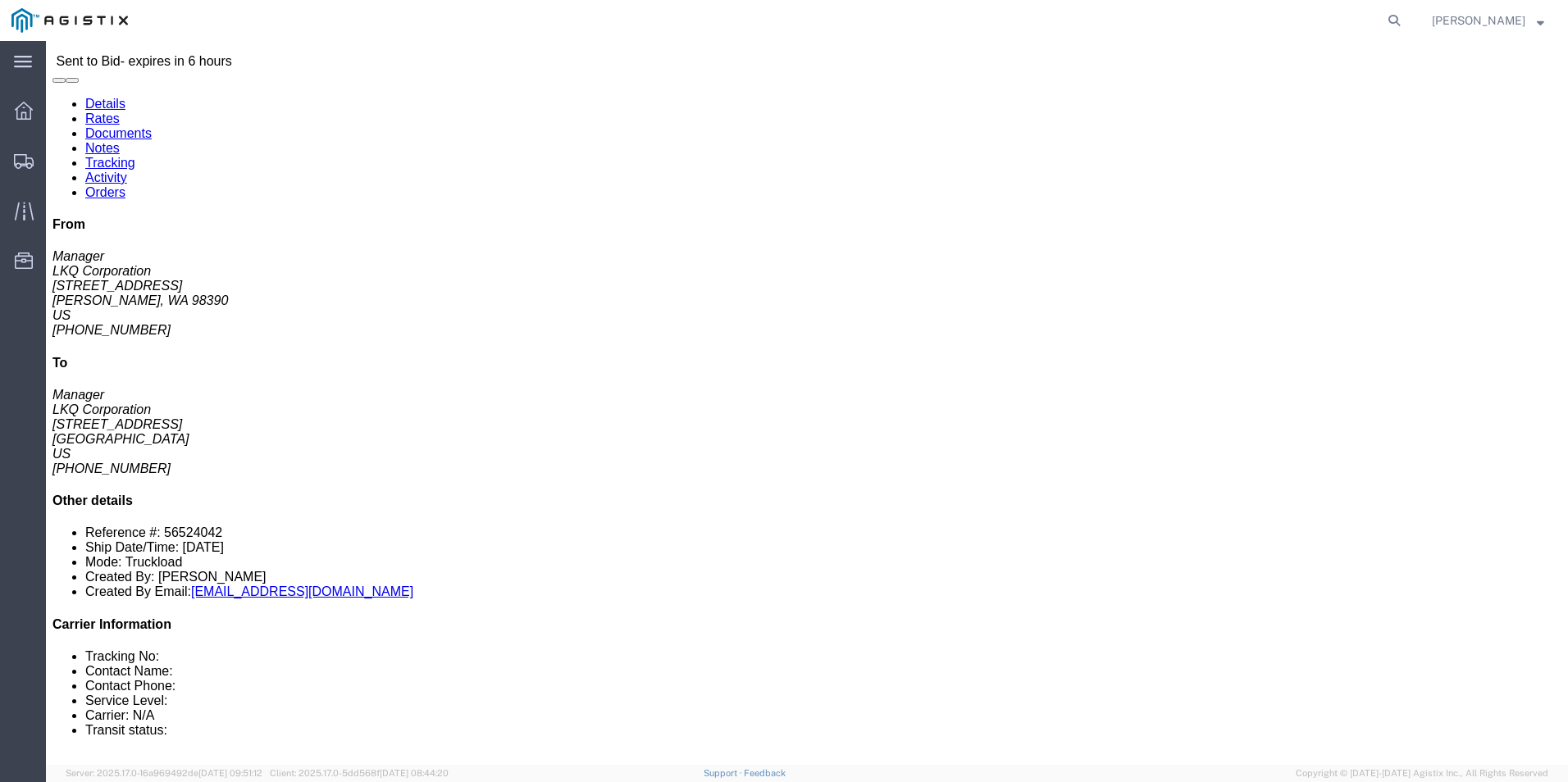
scroll to position [82, 0]
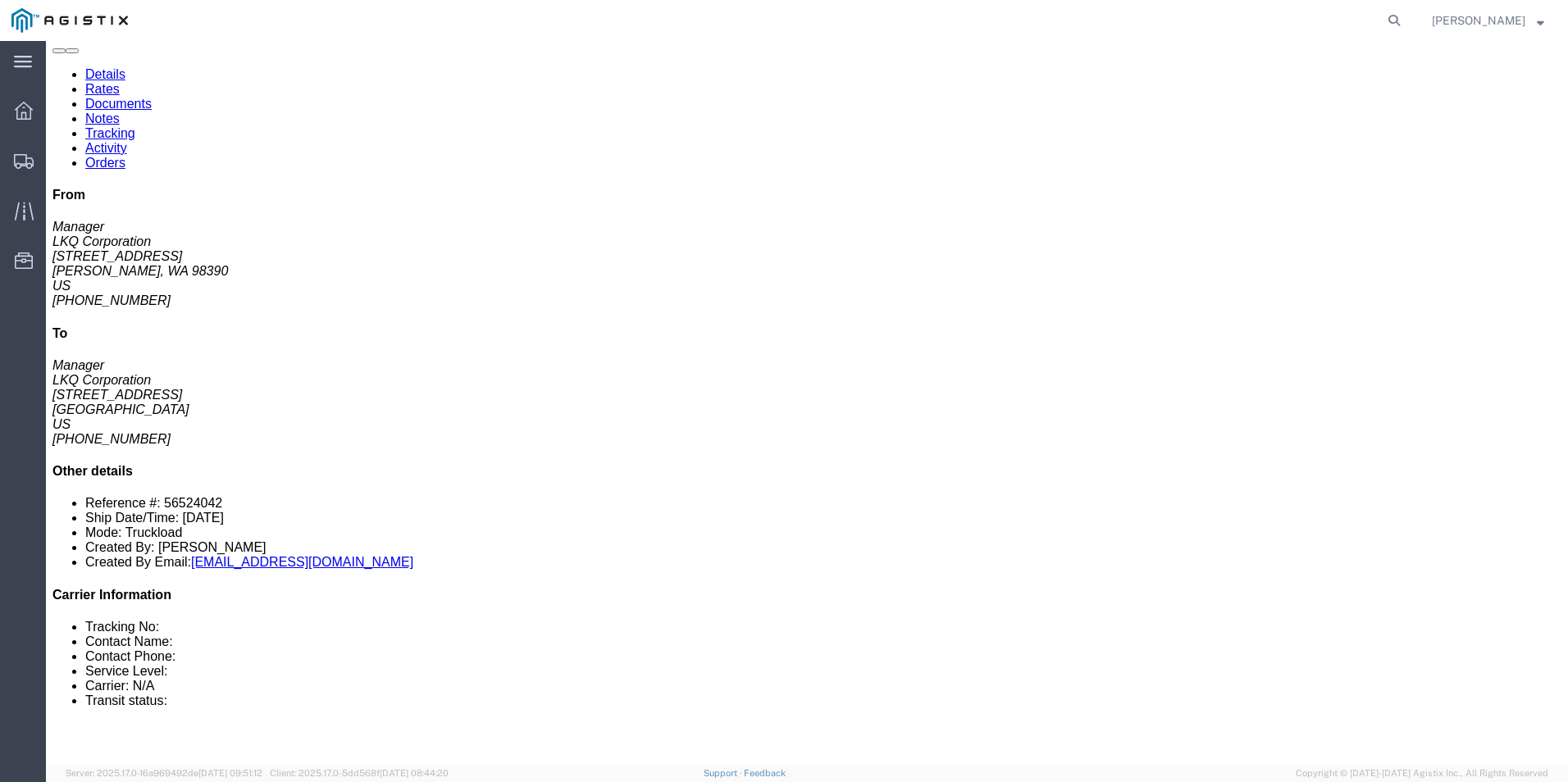
drag, startPoint x: 38, startPoint y: 435, endPoint x: 286, endPoint y: 451, distance: 248.5
click div "75 Pallet(s) Standard (Stackable)"
drag, startPoint x: 286, startPoint y: 451, endPoint x: 434, endPoint y: 494, distance: 154.1
click div "Total weight: 44000.00 LBS Carton count: 0 Dimensions: L 48.00 x W 8.00 x H 8.0…"
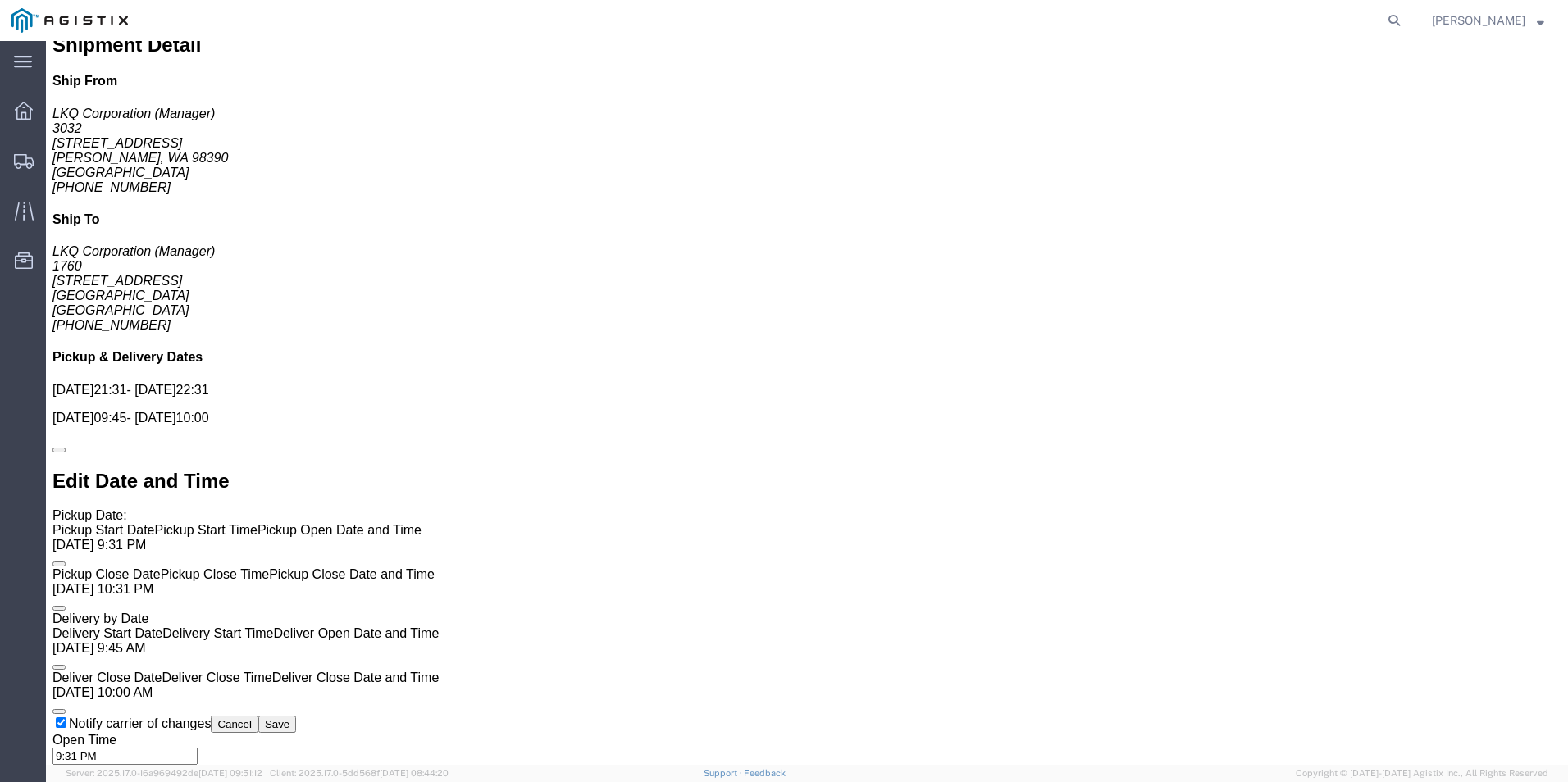
scroll to position [1132, 0]
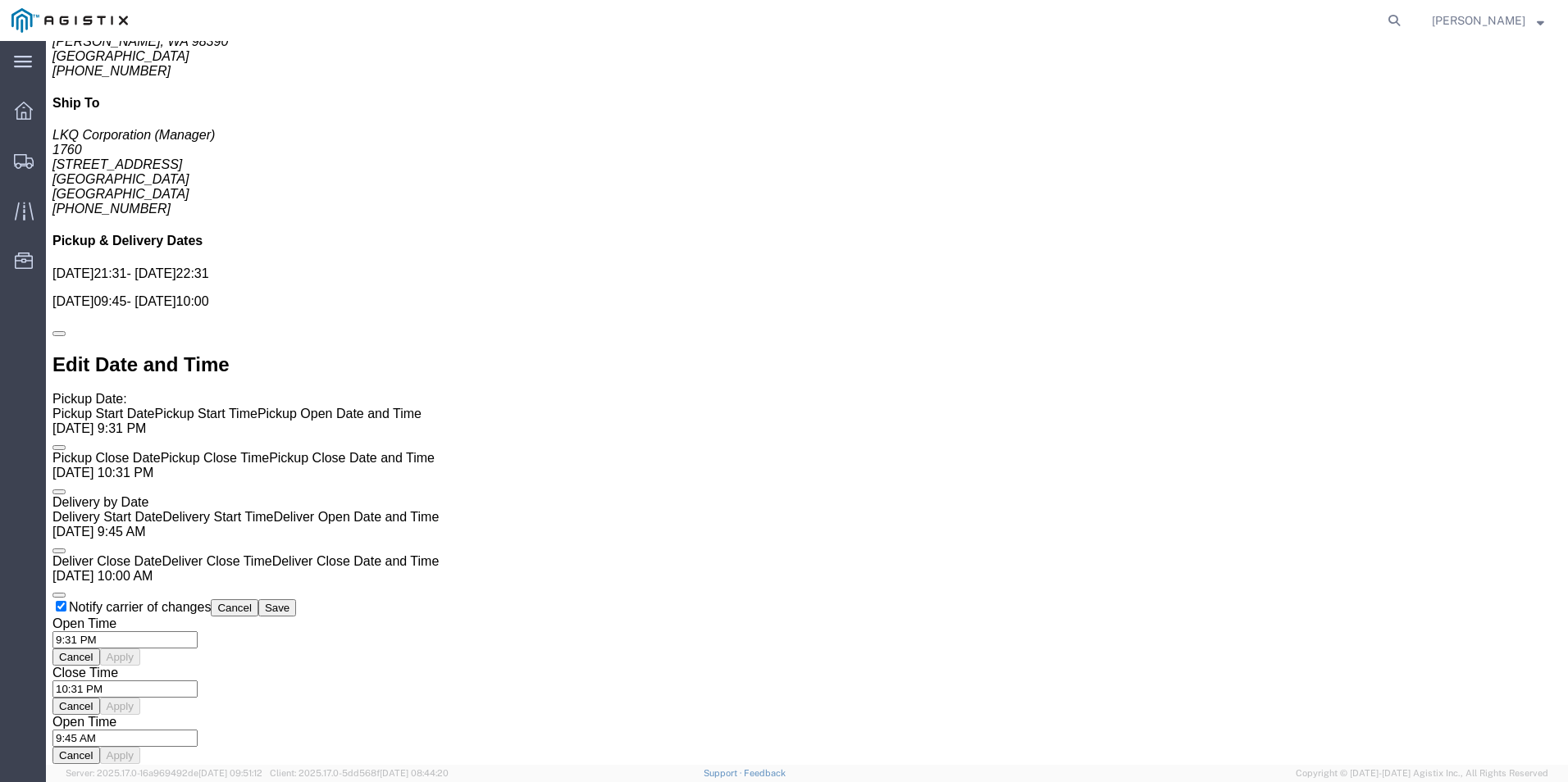
drag, startPoint x: 598, startPoint y: 425, endPoint x: 640, endPoint y: 431, distance: 42.4
click div "To navigate, press the arrow keys."
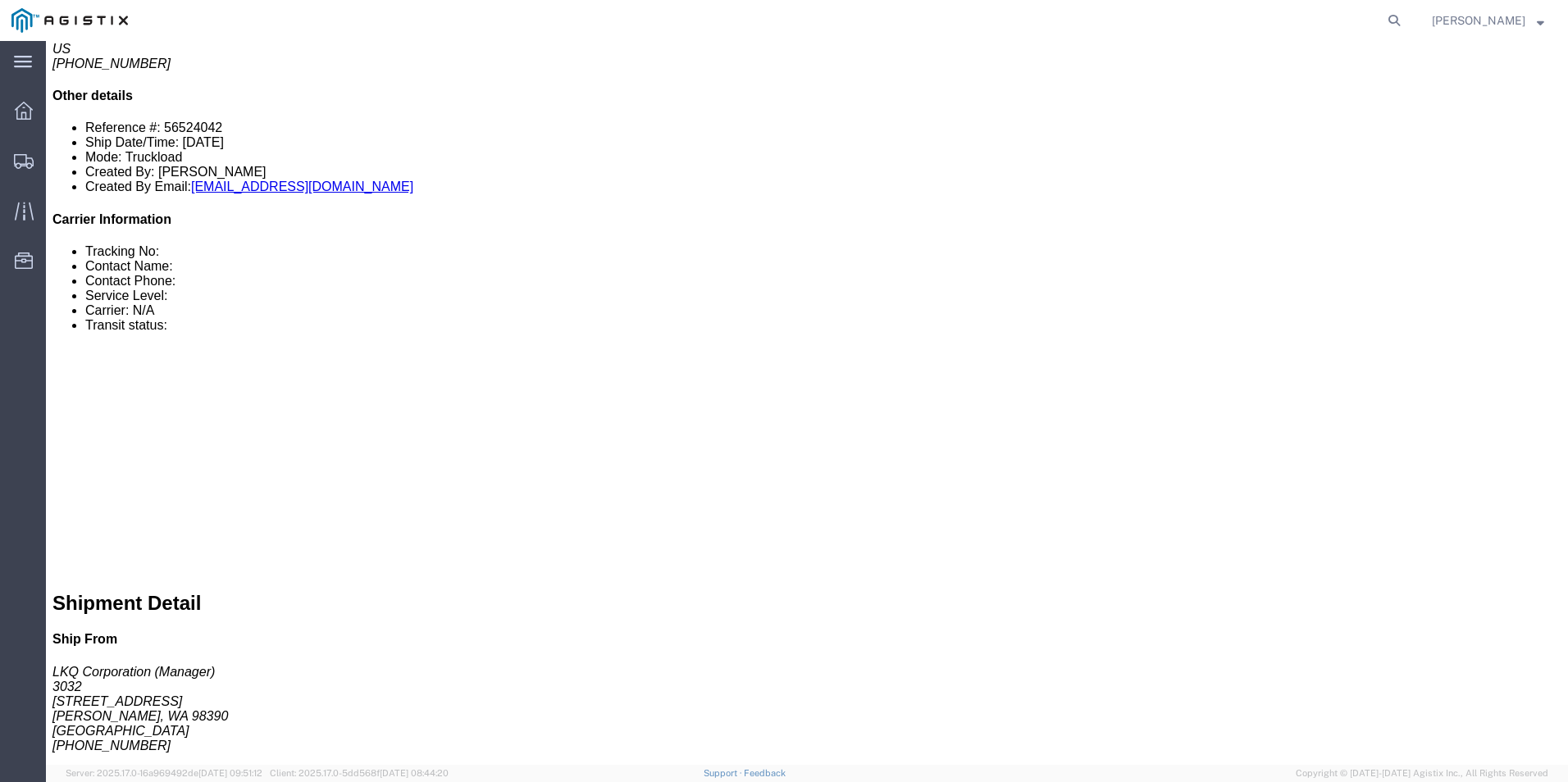
scroll to position [395, 0]
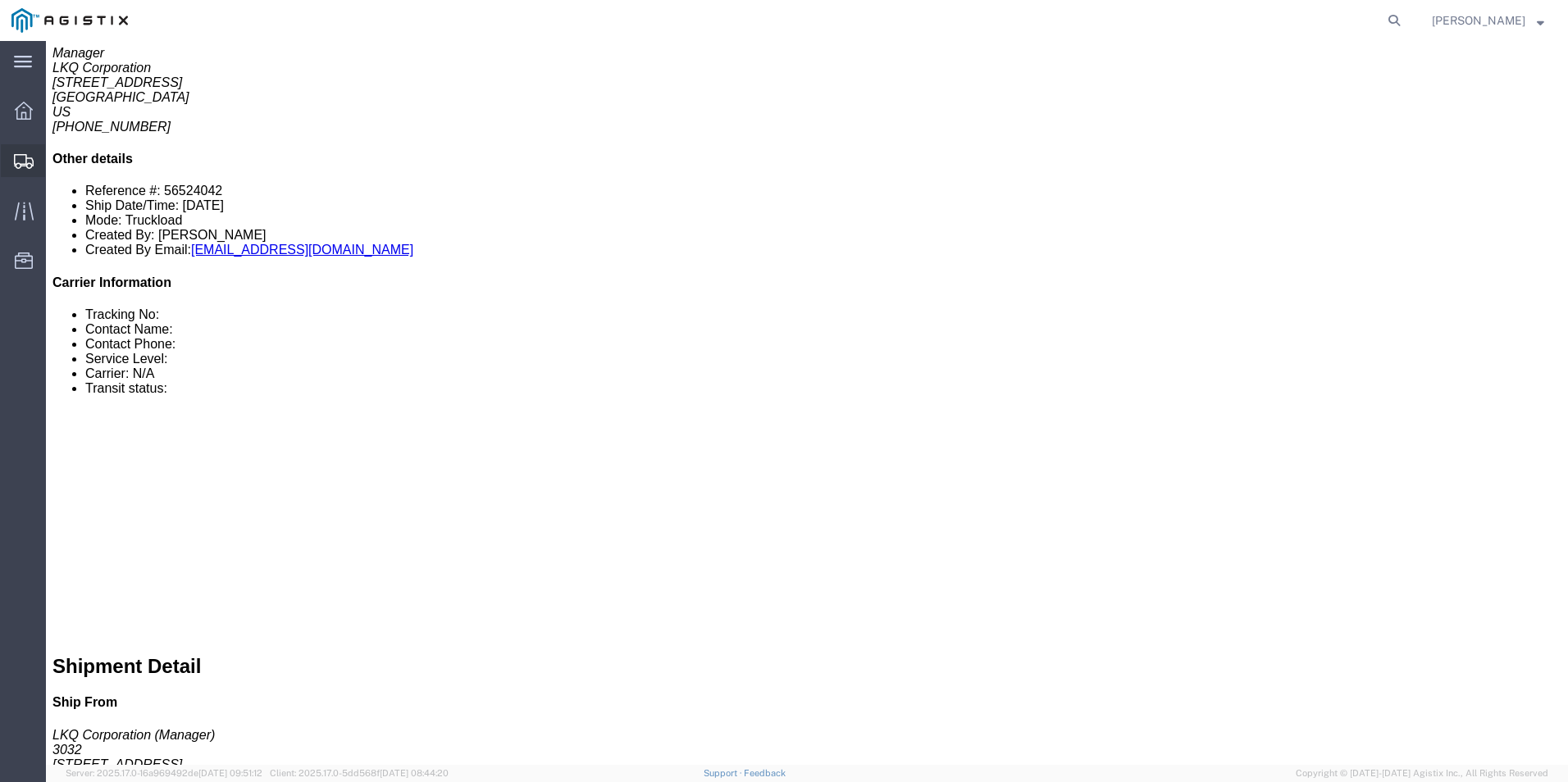
click at [3, 146] on div at bounding box center [23, 160] width 46 height 33
